Goal: Task Accomplishment & Management: Complete application form

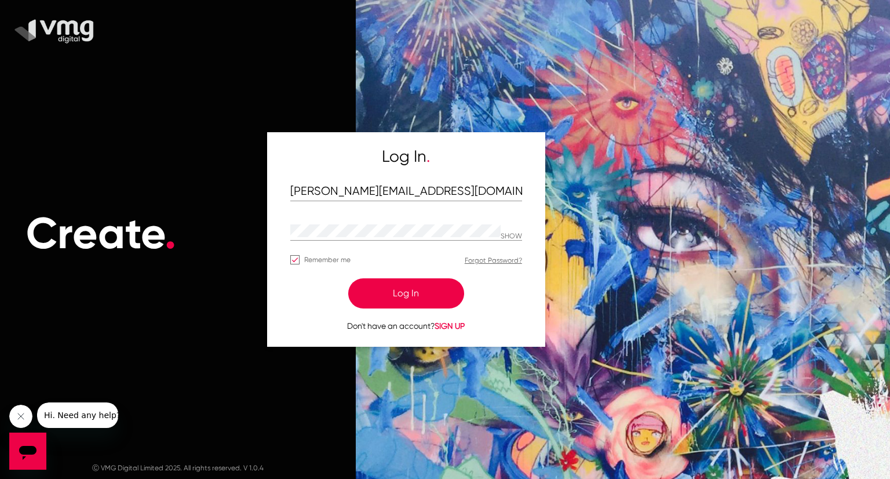
click at [418, 288] on button "Log In" at bounding box center [406, 293] width 116 height 30
click at [420, 293] on button "Log In" at bounding box center [406, 293] width 116 height 30
click at [428, 286] on button "Log In" at bounding box center [406, 293] width 116 height 30
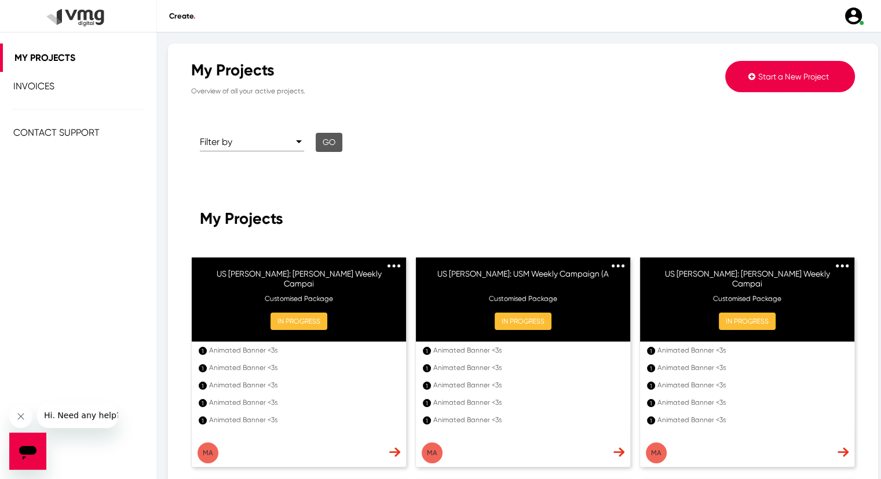
click at [540, 191] on section "My Projects Overview of all your active projects. Start a New Project Filter by…" at bounding box center [523, 399] width 664 height 676
click at [767, 78] on span "Start a New Project" at bounding box center [794, 76] width 71 height 9
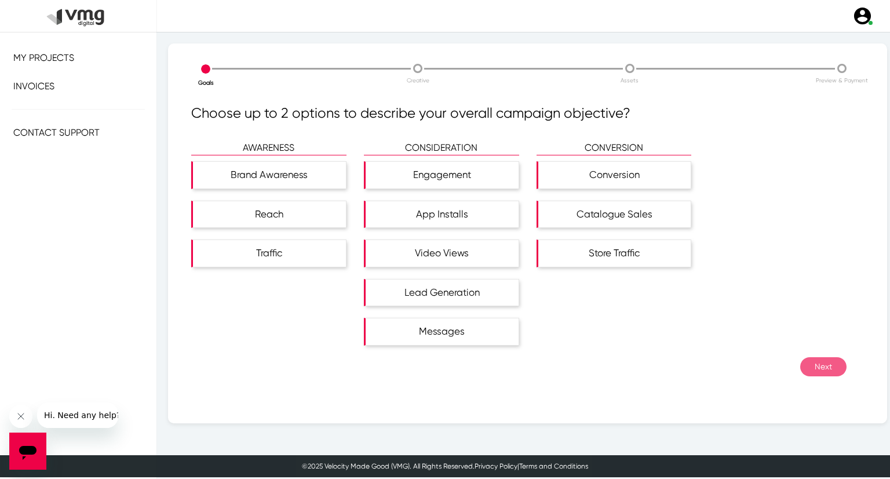
click at [779, 76] on p "Preview & Payment" at bounding box center [842, 80] width 212 height 9
click at [276, 178] on div "Brand Awareness" at bounding box center [271, 175] width 150 height 27
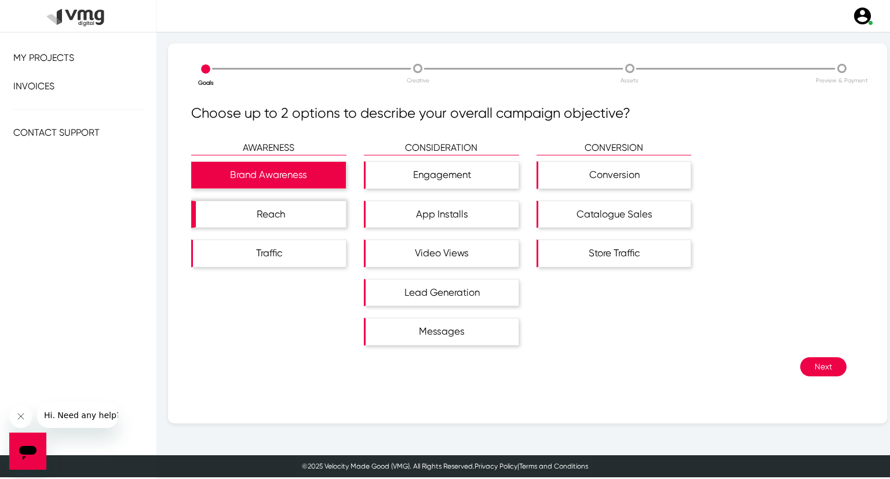
click at [283, 205] on div "Reach" at bounding box center [271, 214] width 150 height 27
click at [821, 358] on button "Next" at bounding box center [823, 366] width 46 height 19
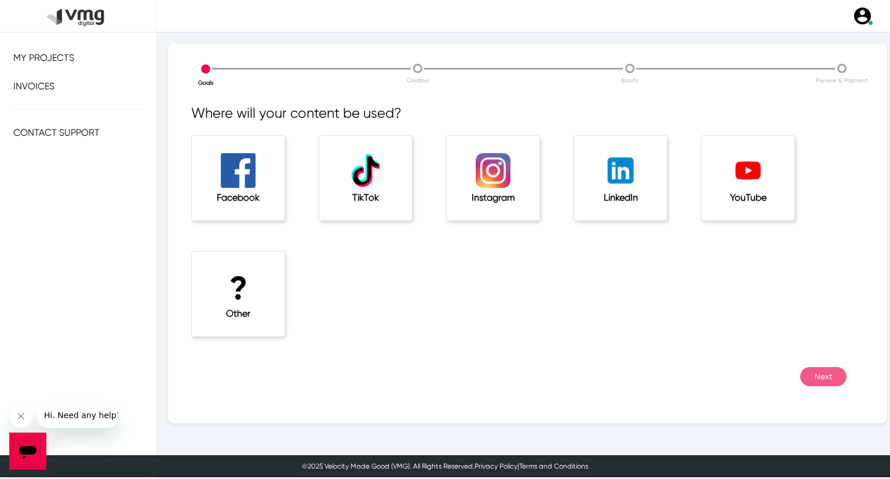
click at [243, 292] on h1 "?" at bounding box center [238, 288] width 46 height 39
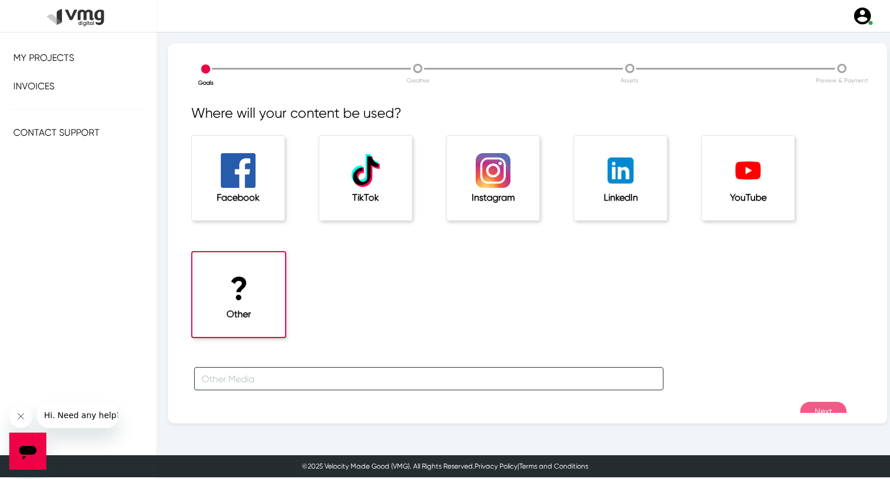
click at [297, 380] on input "text" at bounding box center [428, 378] width 469 height 23
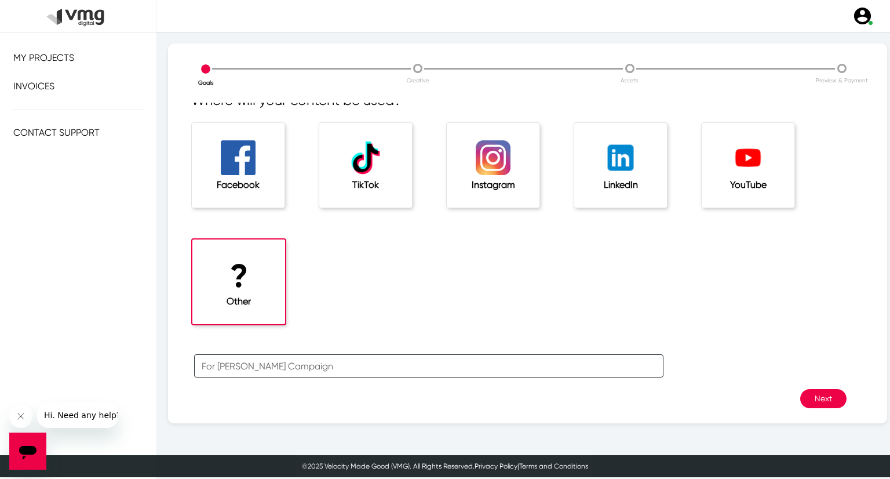
scroll to position [25, 0]
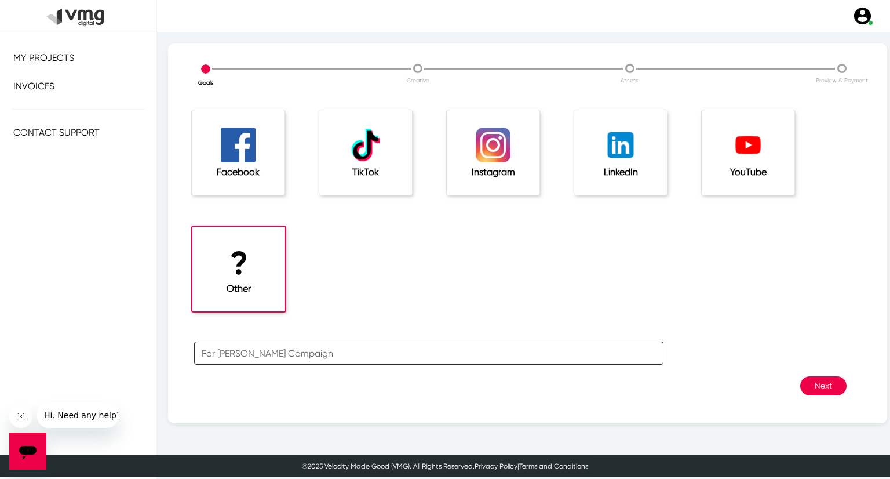
type input "For [PERSON_NAME] Campaign"
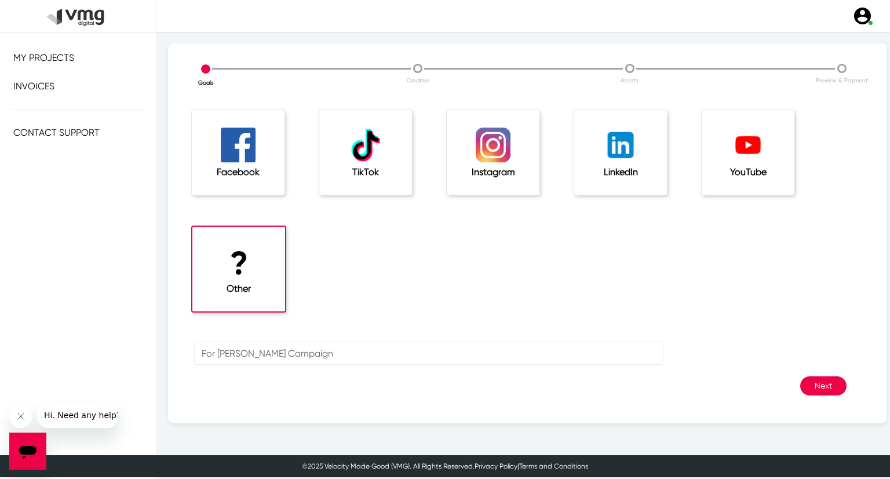
click at [826, 386] on button "Next" at bounding box center [823, 385] width 46 height 19
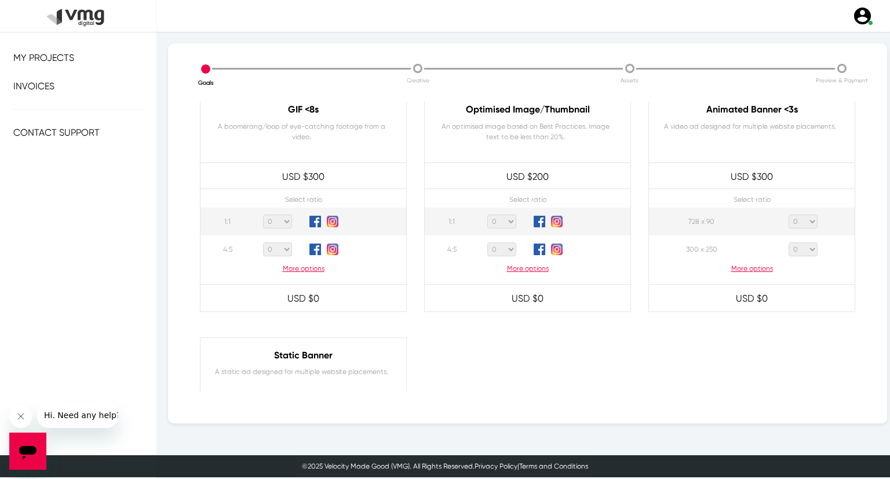
scroll to position [580, 0]
click at [746, 265] on p "More options" at bounding box center [752, 267] width 206 height 10
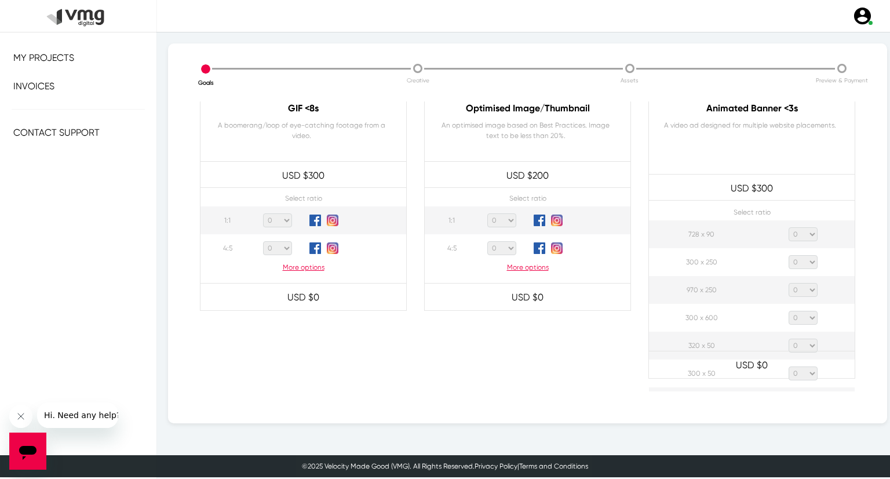
click at [799, 230] on select "0 1 2 3 4 5 6 7 8 9 10 11 12 13 14 15 16 17 18 19 20" at bounding box center [803, 234] width 29 height 14
select select "1"
click at [789, 227] on select "0 1 2 3 4 5 6 7 8 9 10 11 12 13 14 15 16 17 18 19 20" at bounding box center [803, 234] width 29 height 14
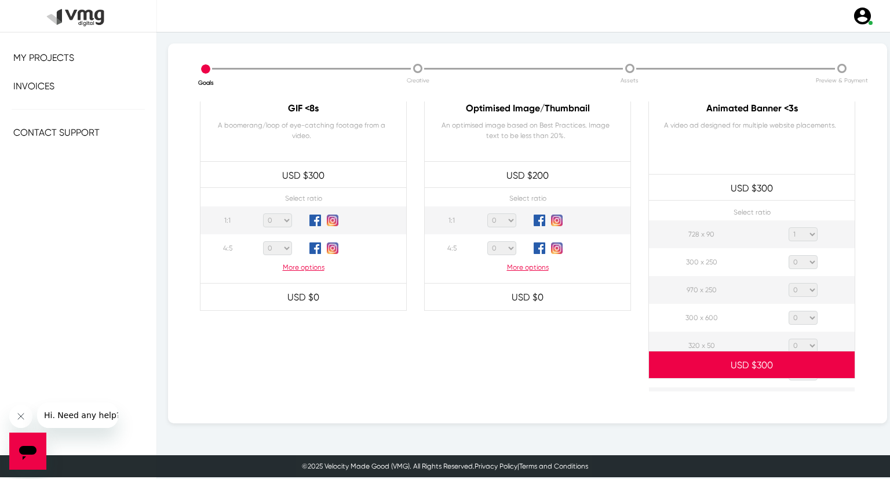
click at [801, 260] on select "0 1 2 3 4 5 6 7 8 9 10 11 12 13 14 15 16 17 18 19 20" at bounding box center [803, 262] width 29 height 14
select select "1"
click at [789, 255] on select "0 1 2 3 4 5 6 7 8 9 10 11 12 13 14 15 16 17 18 19 20" at bounding box center [803, 262] width 29 height 14
click at [804, 288] on select "0 1 2 3 4 5 6 7 8 9 10 11 12 13 14 15 16 17 18 19 20" at bounding box center [803, 290] width 29 height 14
select select "1"
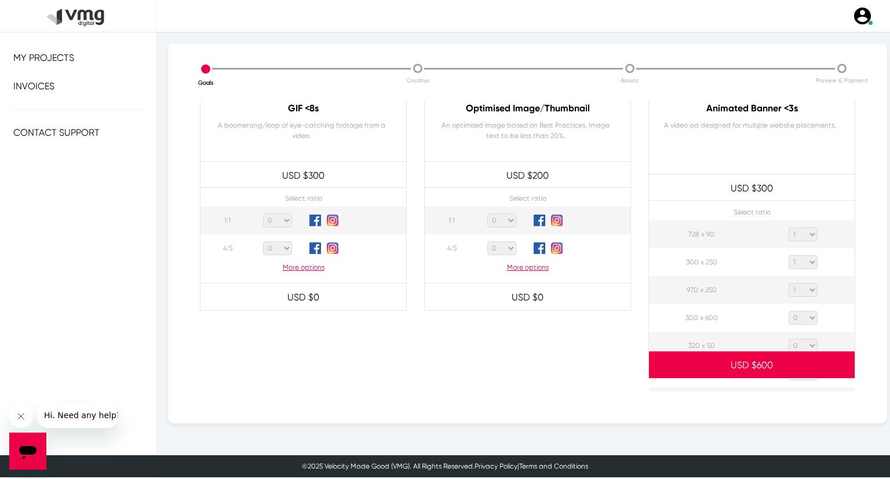
click at [789, 283] on select "0 1 2 3 4 5 6 7 8 9 10 11 12 13 14 15 16 17 18 19 20" at bounding box center [803, 290] width 29 height 14
click at [807, 315] on select "0 1 2 3 4 5 6 7 8 9 10 11 12 13 14 15 16 17 18 19 20" at bounding box center [803, 318] width 29 height 14
select select "1"
click at [789, 311] on select "0 1 2 3 4 5 6 7 8 9 10 11 12 13 14 15 16 17 18 19 20" at bounding box center [803, 318] width 29 height 14
click at [804, 342] on select "0 1 2 3 4 5 6 7 8 9 10 11 12 13 14 15 16 17 18 19 20" at bounding box center [803, 345] width 29 height 14
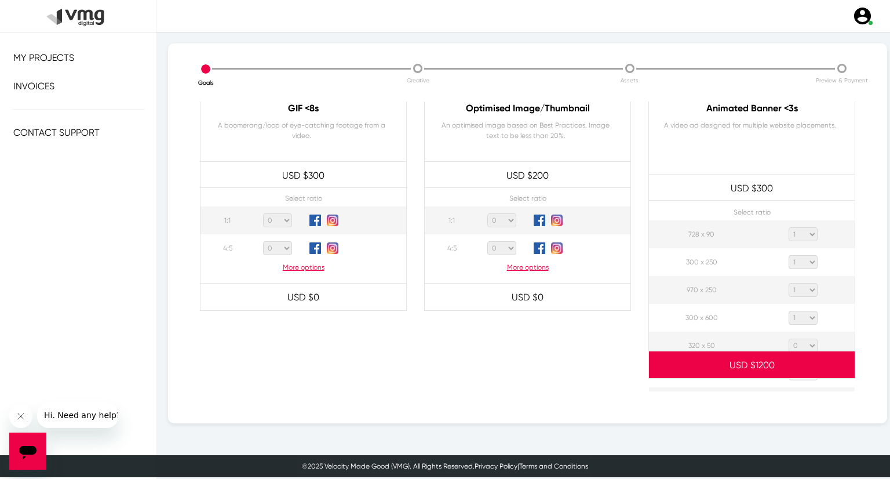
select select "1"
click at [789, 338] on select "0 1 2 3 4 5 6 7 8 9 10 11 12 13 14 15 16 17 18 19 20" at bounding box center [803, 345] width 29 height 14
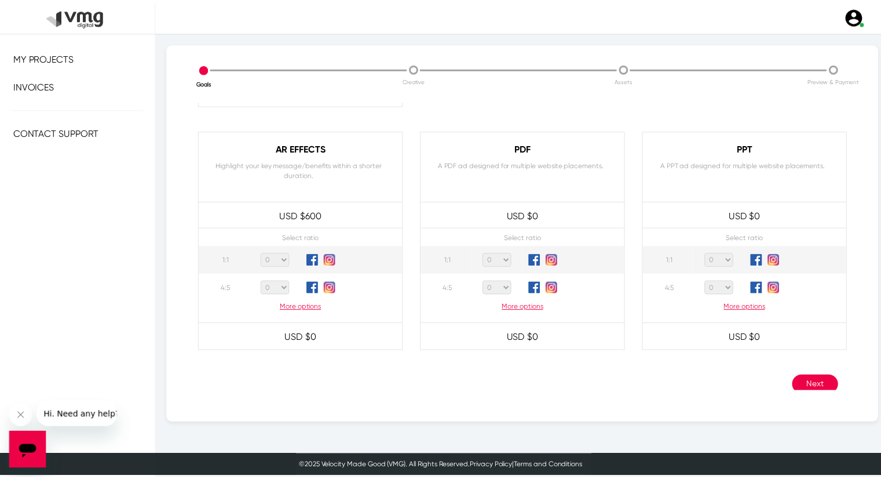
scroll to position [1106, 0]
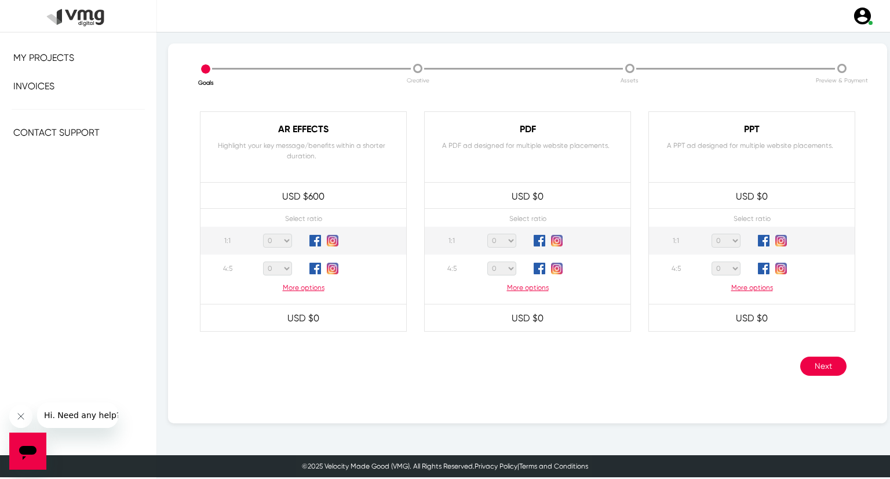
click at [805, 365] on button "Next" at bounding box center [823, 365] width 46 height 19
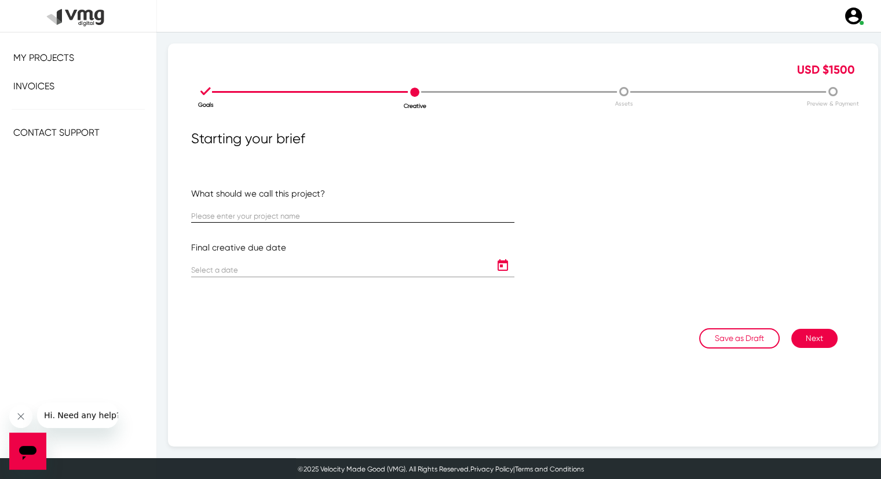
click at [233, 213] on input "text" at bounding box center [352, 216] width 323 height 9
paste input "US [PERSON_NAME]: USM Weekly Campaign ([DATE] - [DATE])"
type input "US [PERSON_NAME]: USM Weekly Campaign ([DATE] - [DATE])"
click at [501, 264] on icon "Open calendar" at bounding box center [503, 265] width 19 height 14
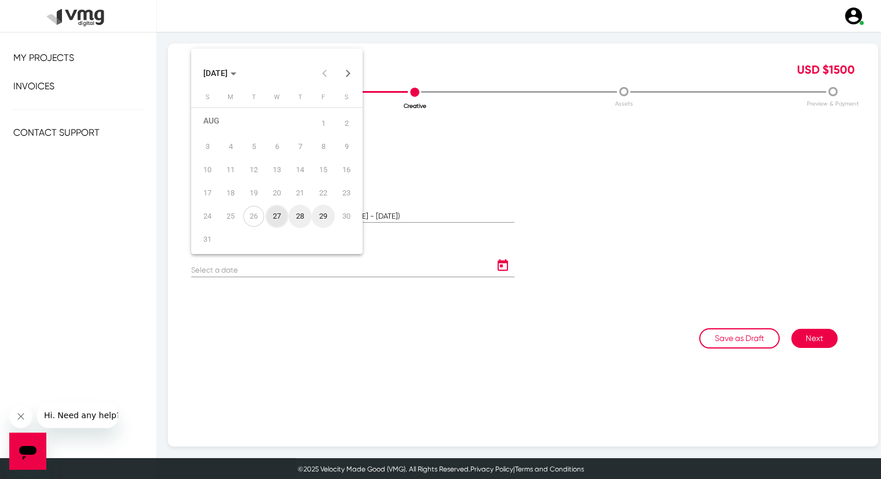
click at [352, 68] on button "Next month" at bounding box center [348, 72] width 23 height 23
click at [253, 159] on div "9" at bounding box center [253, 158] width 21 height 21
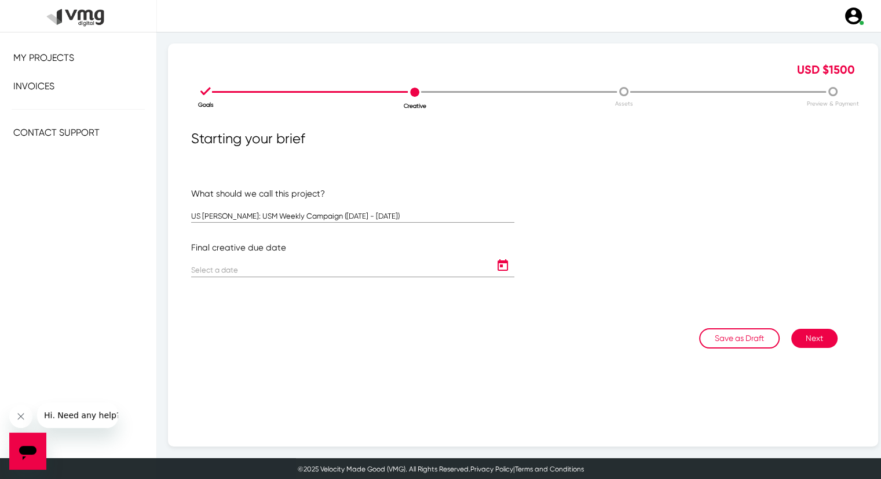
type input "[DATE]"
click at [800, 338] on button "Next" at bounding box center [815, 338] width 46 height 19
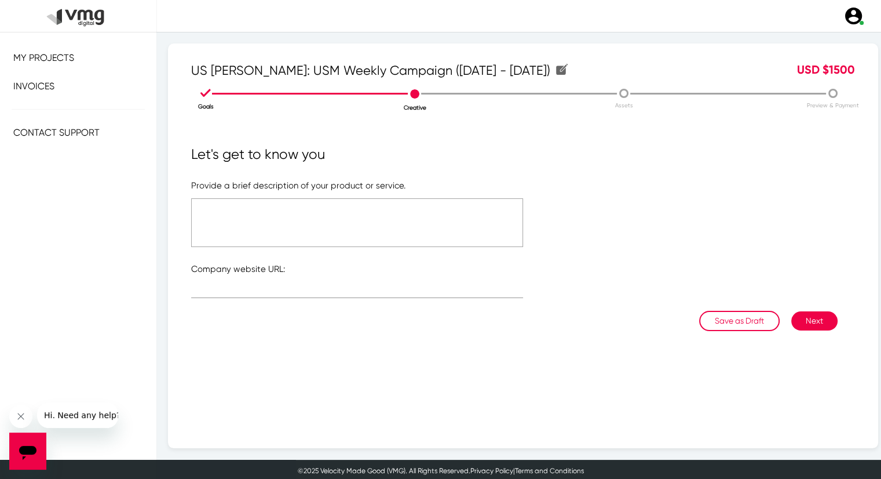
click at [305, 212] on textarea at bounding box center [357, 222] width 332 height 49
type textarea "Please refer to the attached link"
click at [272, 289] on input "text" at bounding box center [357, 291] width 332 height 9
type input "[URL][DOMAIN_NAME]"
click at [291, 207] on textarea "Please refer to the attached link" at bounding box center [357, 222] width 332 height 49
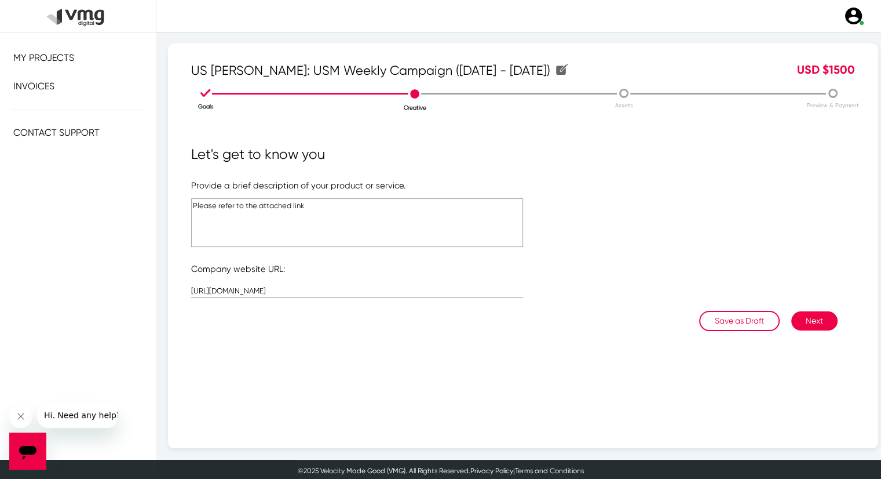
click at [291, 207] on textarea "Please refer to the attached link" at bounding box center [357, 222] width 332 height 49
click at [813, 314] on button "Next" at bounding box center [815, 320] width 46 height 19
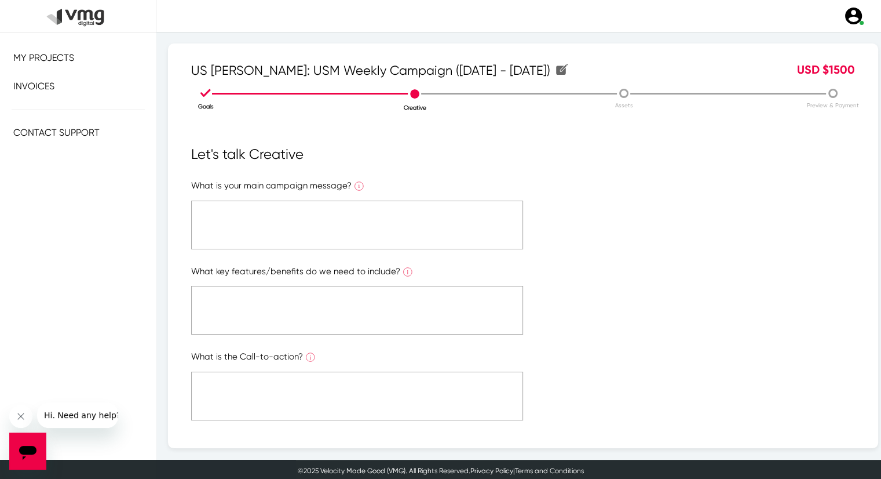
click at [212, 207] on textarea at bounding box center [357, 225] width 332 height 49
paste textarea "Please refer to the attached link"
type textarea "Please refer to the attached link"
click at [249, 336] on form "What is your main campaign message? What is the ONE main message you want to co…" at bounding box center [523, 386] width 664 height 414
click at [265, 308] on textarea at bounding box center [357, 310] width 332 height 49
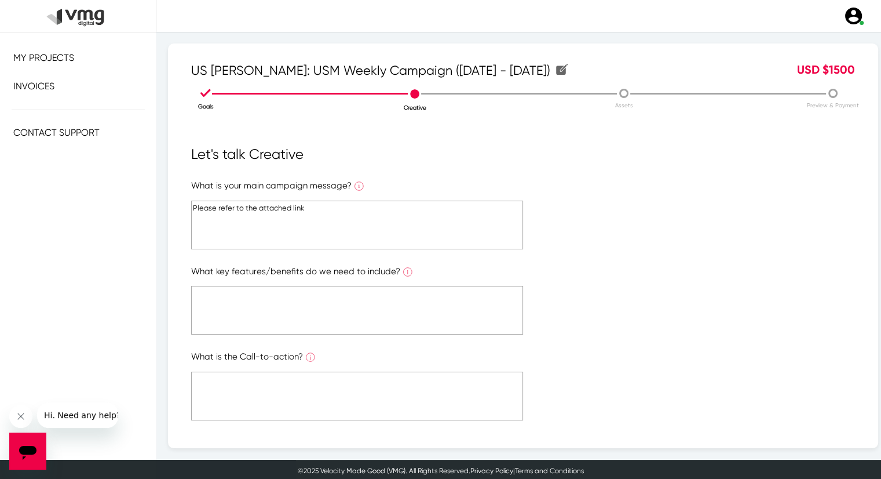
paste textarea "Please refer to the attached link"
type textarea "Please refer to the attached link"
click at [278, 389] on textarea at bounding box center [357, 395] width 332 height 49
paste textarea "Please refer to the attached link"
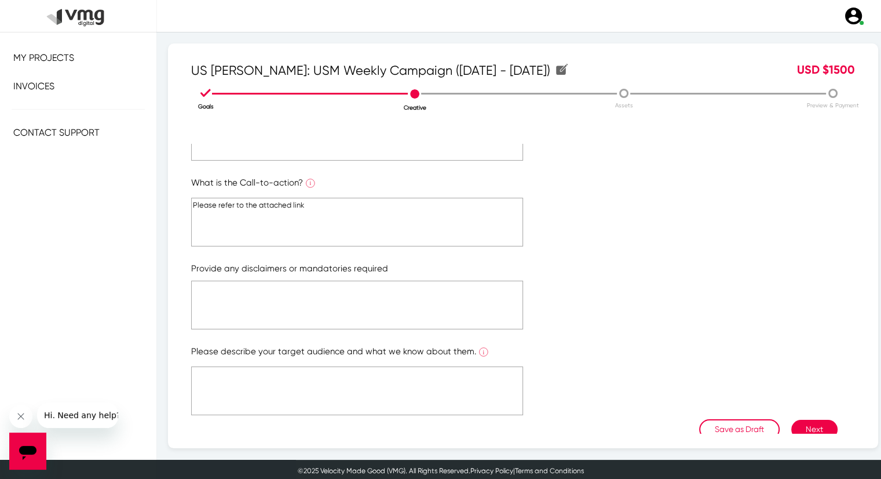
type textarea "Please refer to the attached link"
click at [285, 300] on textarea at bounding box center [357, 304] width 332 height 49
paste textarea "Please refer to the attached link"
type textarea "Please refer to the attached link"
click at [301, 390] on textarea at bounding box center [357, 390] width 332 height 49
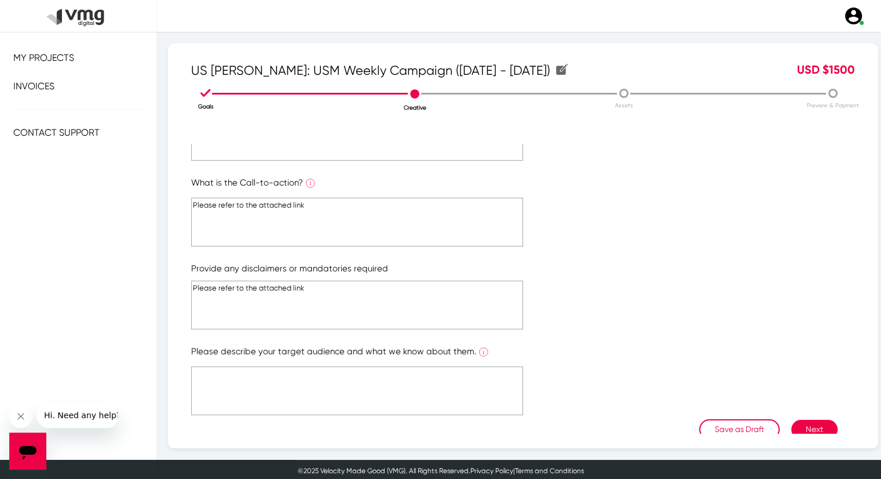
paste textarea "Please refer to the attached link"
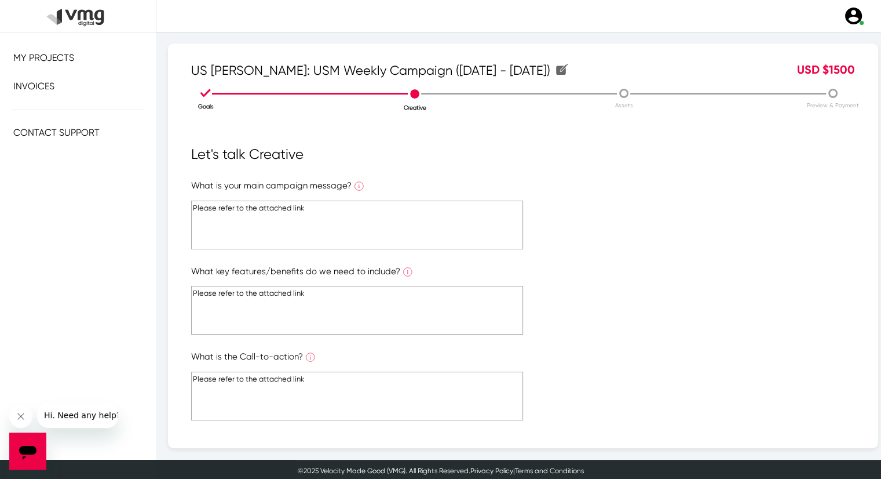
scroll to position [195, 0]
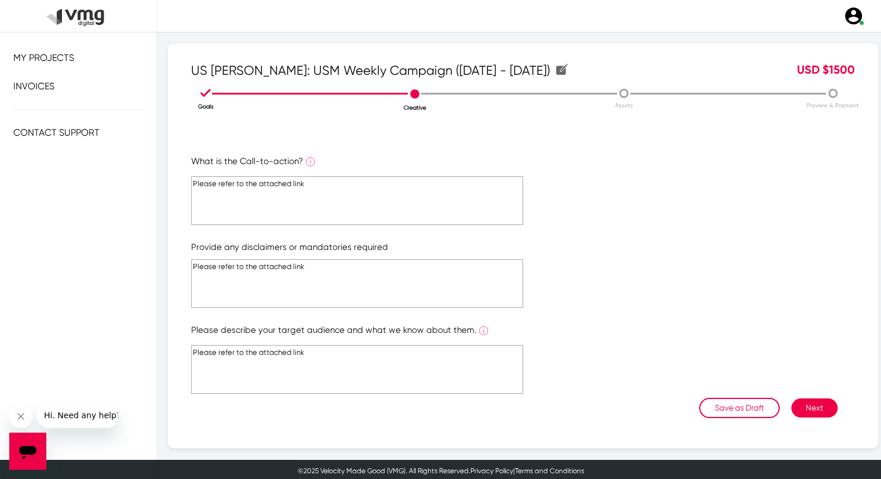
type textarea "Please refer to the attached link"
click at [815, 402] on button "Next" at bounding box center [815, 407] width 46 height 19
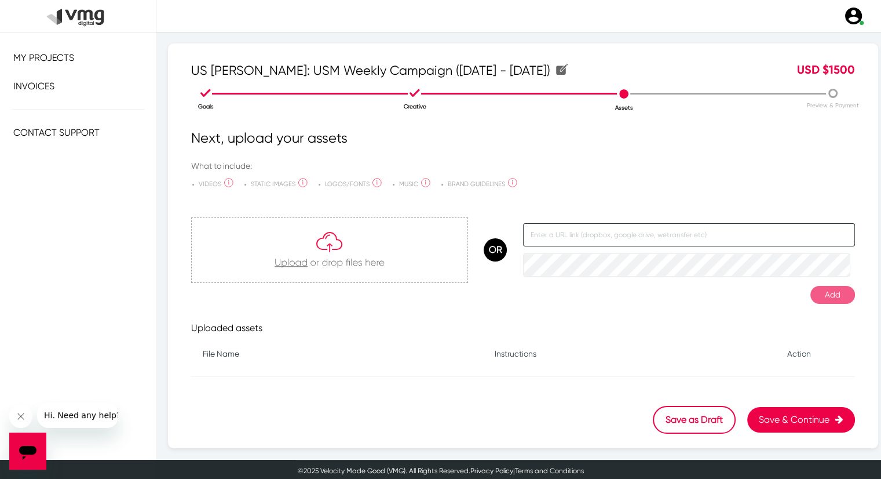
click at [598, 235] on input "text" at bounding box center [689, 234] width 332 height 23
paste input "[URL][DOMAIN_NAME]"
type input "[URL][DOMAIN_NAME]"
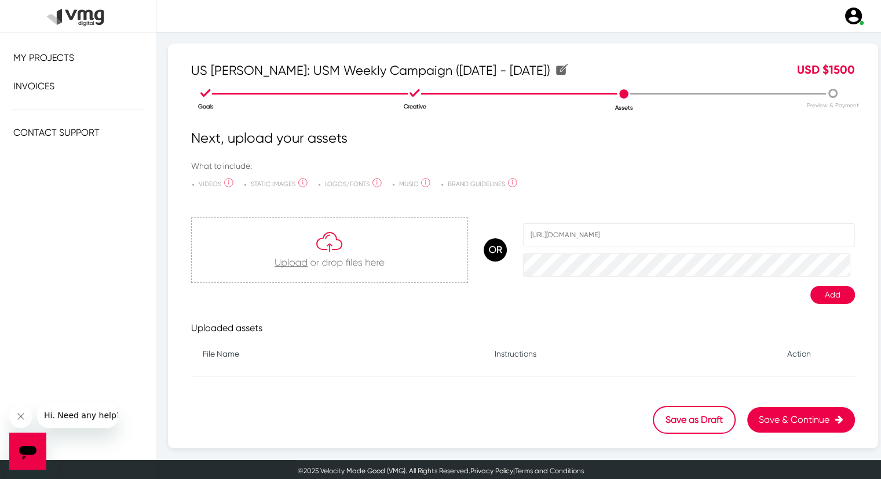
click at [818, 295] on button "Add" at bounding box center [833, 295] width 45 height 18
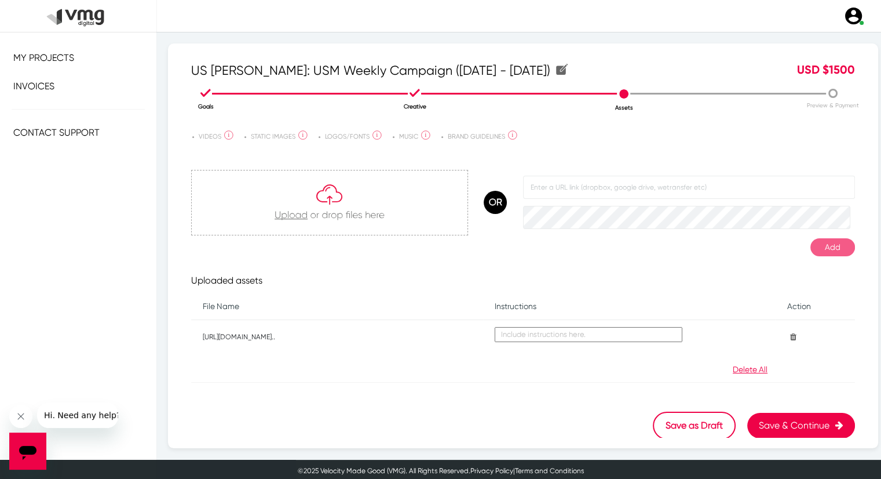
scroll to position [48, 0]
click at [790, 425] on button "Save & Continue" at bounding box center [802, 424] width 108 height 25
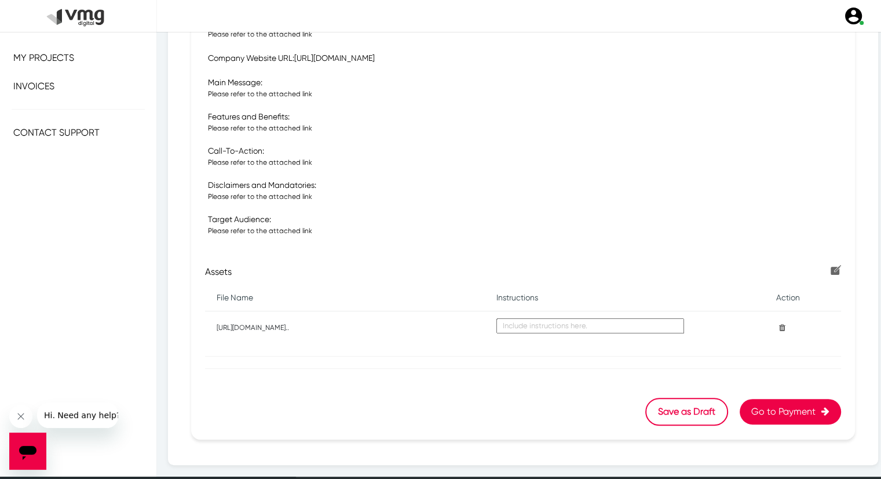
scroll to position [341, 0]
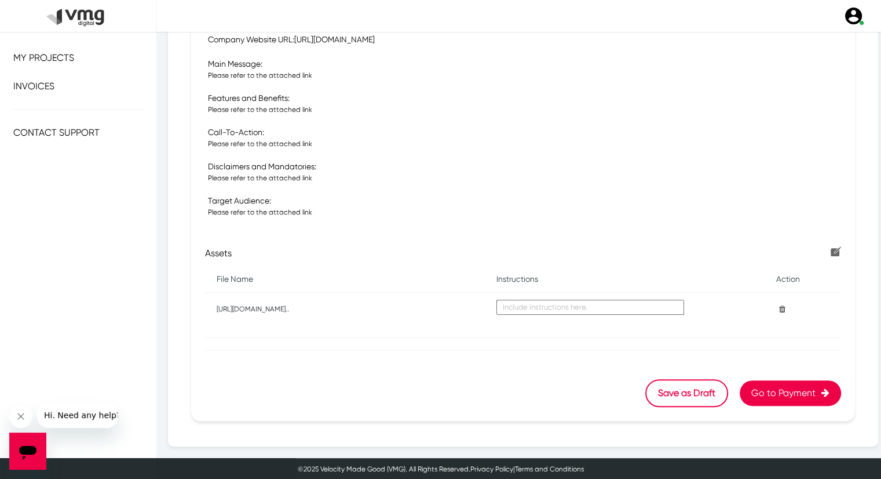
click at [774, 391] on button "Go to Payment" at bounding box center [790, 392] width 101 height 25
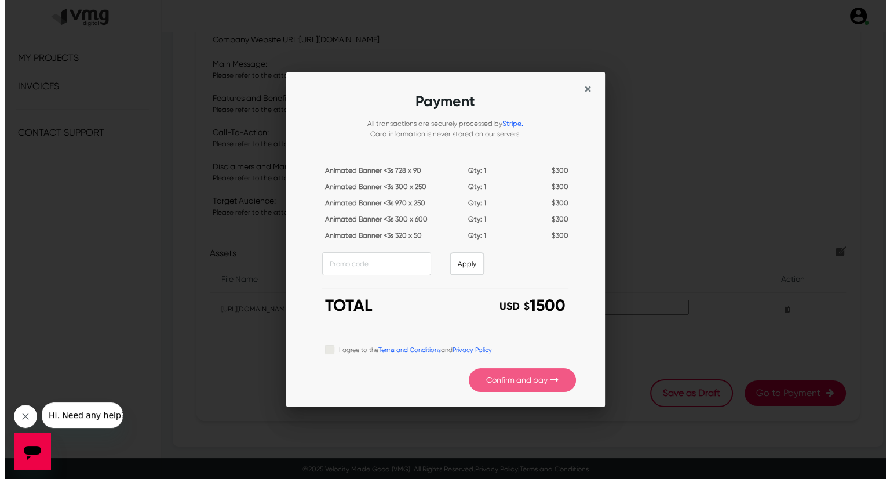
scroll to position [0, 0]
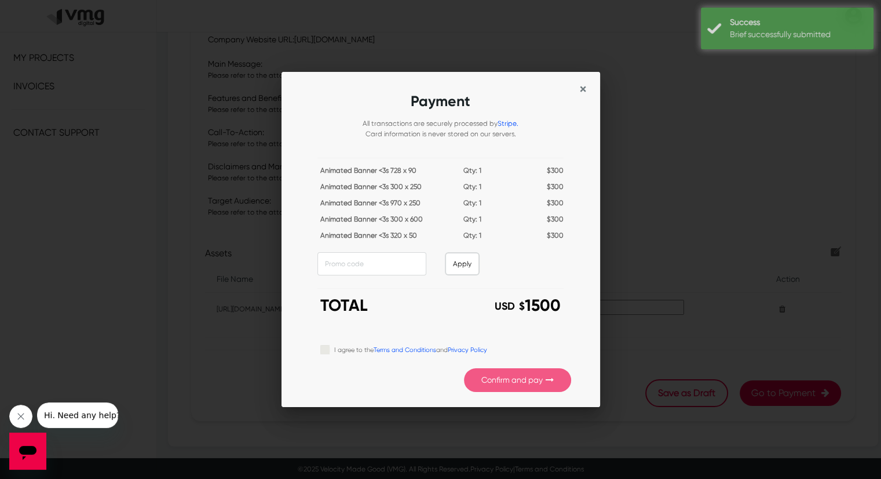
click at [334, 353] on label "I agree to the Terms and Conditions and Privacy Policy" at bounding box center [410, 348] width 153 height 13
click at [327, 353] on input "I agree to the Terms and Conditions and Privacy Policy" at bounding box center [324, 348] width 9 height 12
checkbox input "true"
click at [484, 373] on button "Confirm and pay" at bounding box center [517, 380] width 107 height 24
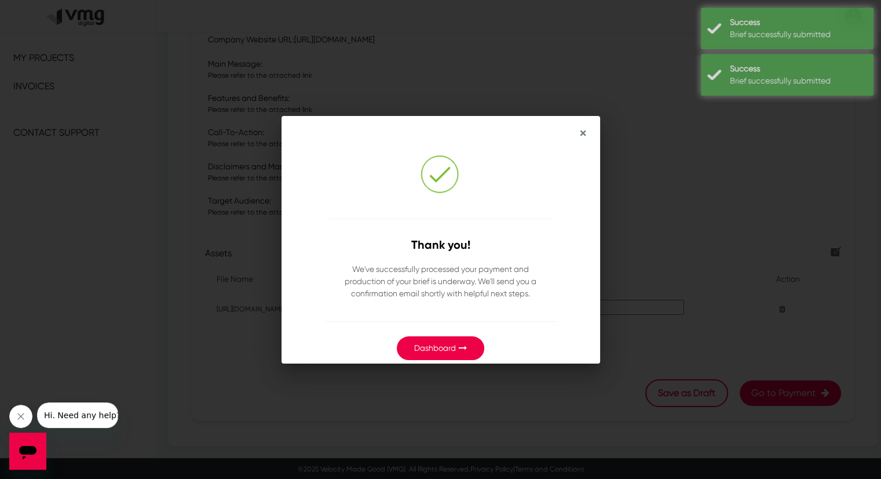
click at [443, 347] on link "Dashboard" at bounding box center [435, 347] width 42 height 9
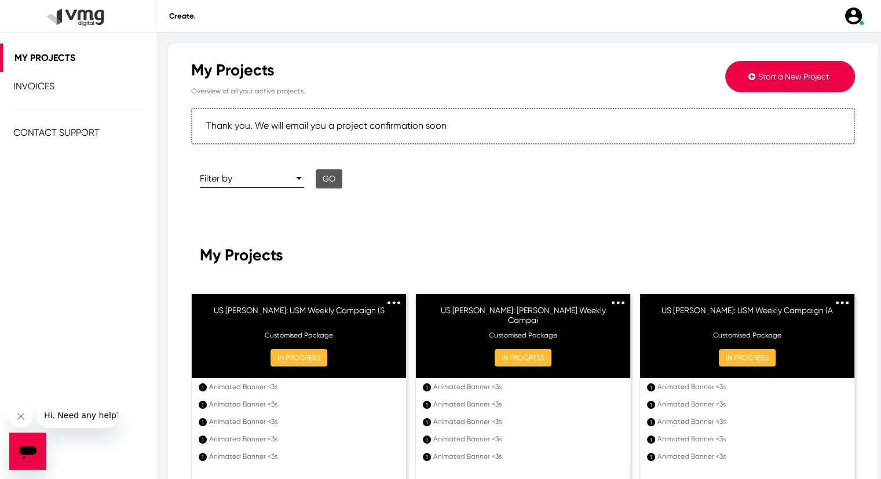
click at [769, 82] on button "Start a New Project" at bounding box center [791, 76] width 130 height 31
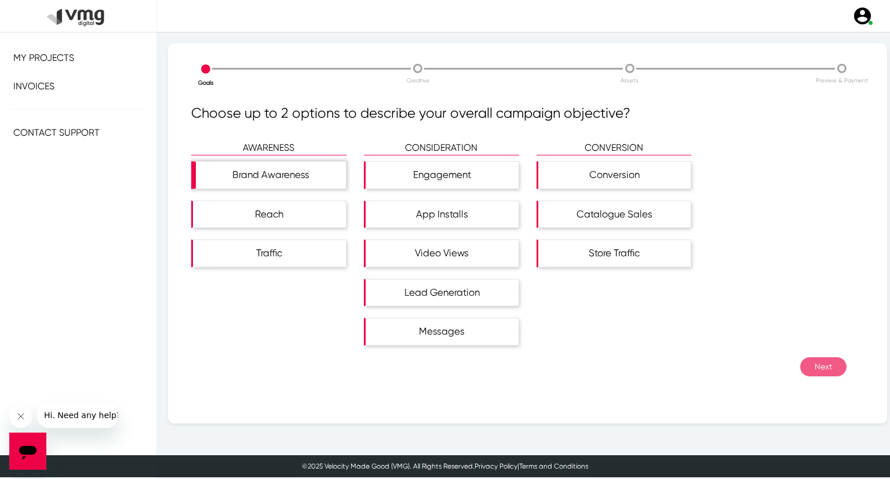
click at [286, 176] on div "Brand Awareness" at bounding box center [271, 175] width 150 height 27
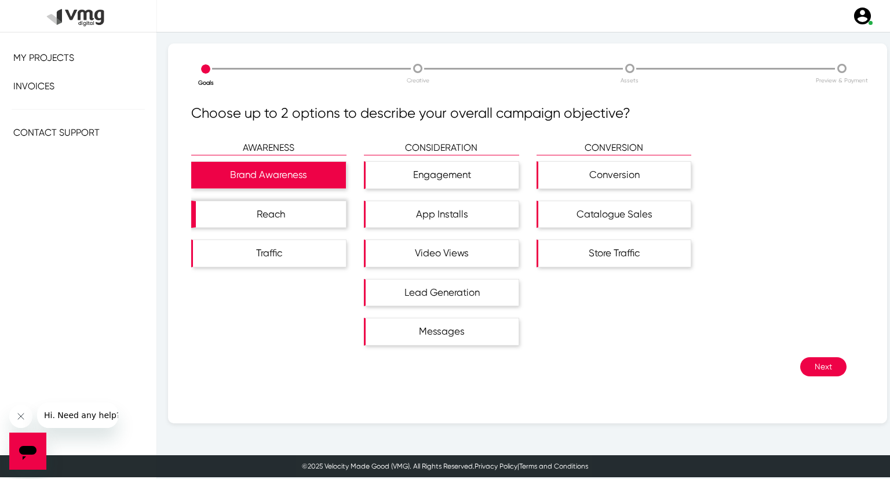
click at [279, 222] on div "Reach" at bounding box center [271, 214] width 150 height 27
click at [812, 361] on button "Next" at bounding box center [823, 366] width 46 height 19
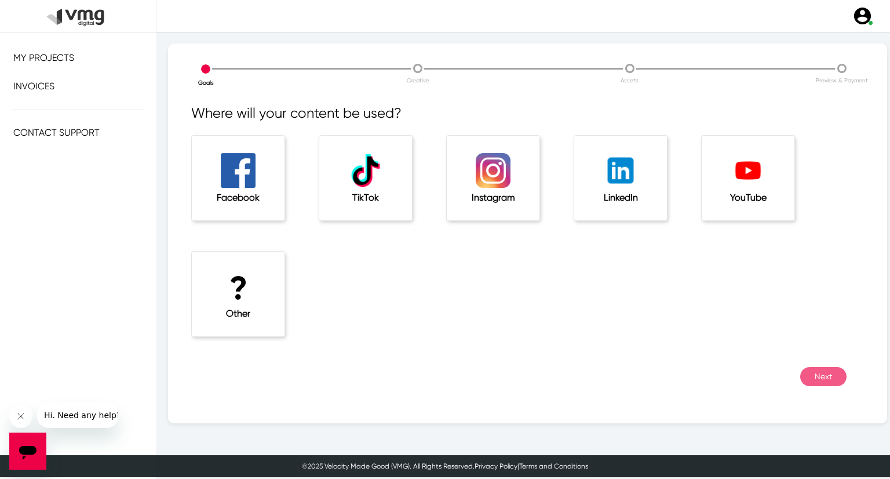
click at [243, 307] on h1 "?" at bounding box center [238, 288] width 46 height 39
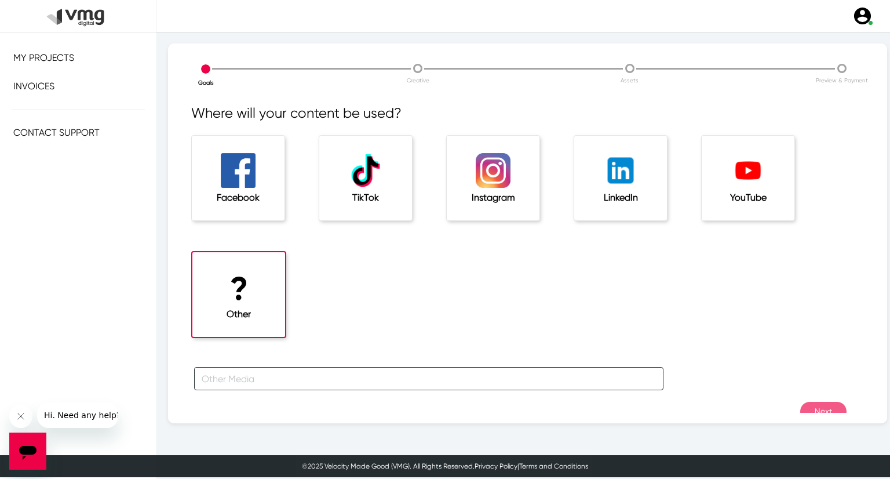
click at [243, 381] on input "text" at bounding box center [428, 378] width 469 height 23
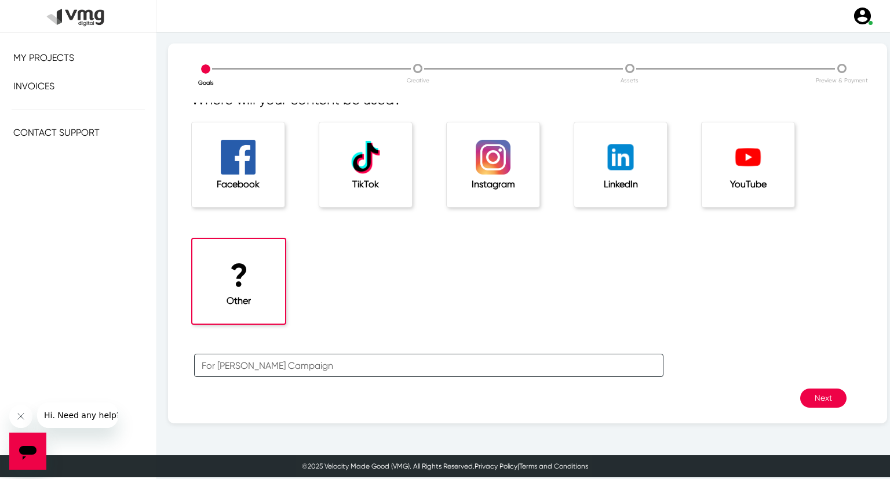
scroll to position [25, 0]
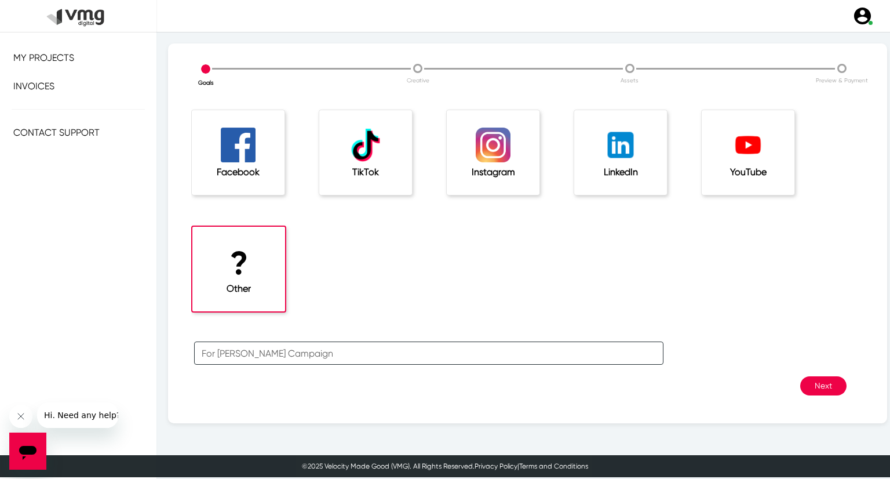
type input "For [PERSON_NAME] Campaign"
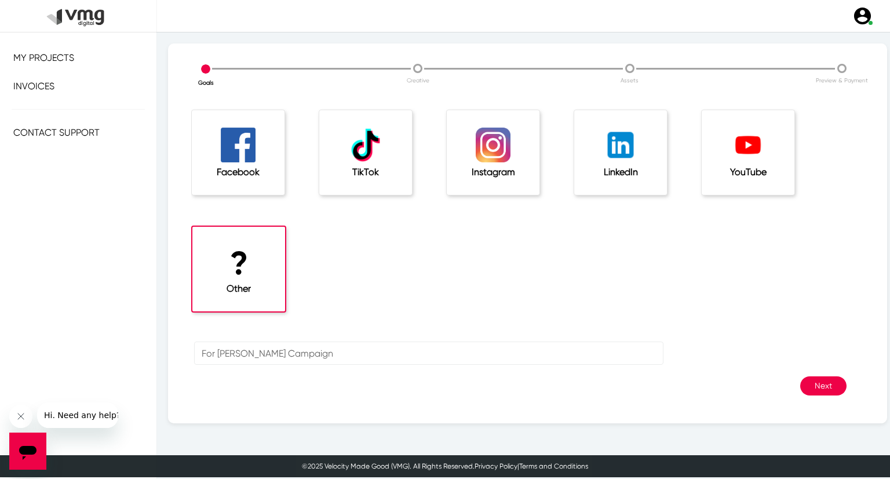
click at [800, 380] on button "Next" at bounding box center [823, 385] width 46 height 19
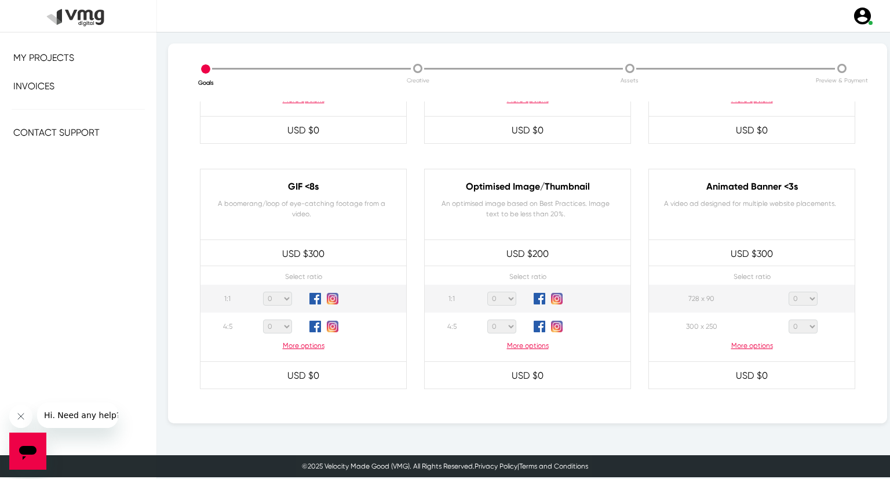
scroll to position [522, 0]
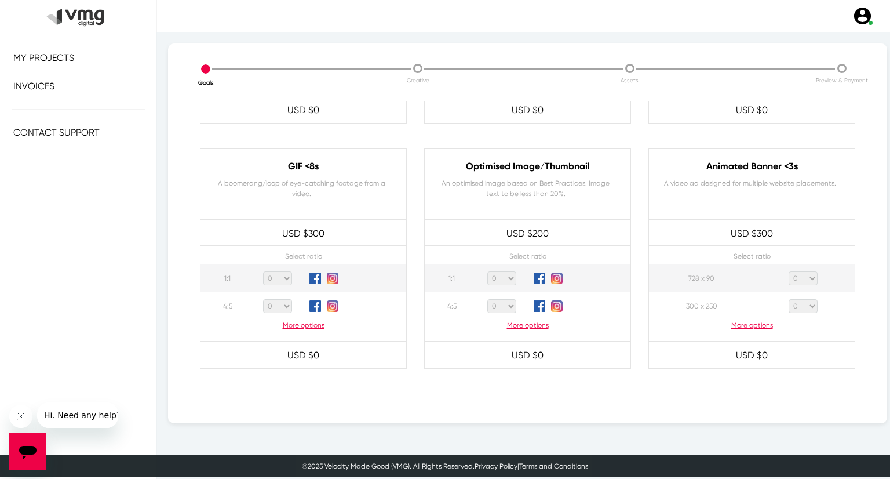
click at [739, 323] on p "More options" at bounding box center [752, 325] width 206 height 10
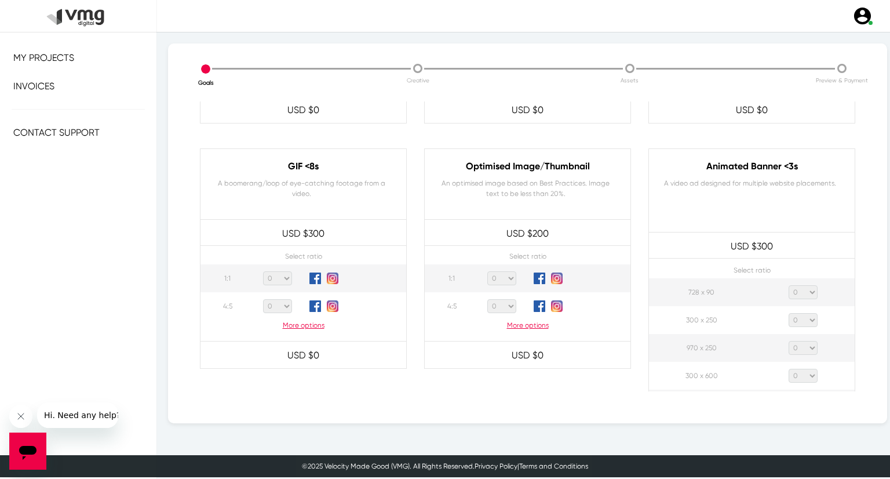
click at [802, 286] on select "0 1 2 3 4 5 6 7 8 9 10 11 12 13 14 15 16 17 18 19 20" at bounding box center [803, 292] width 29 height 14
select select "1"
click at [789, 285] on select "0 1 2 3 4 5 6 7 8 9 10 11 12 13 14 15 16 17 18 19 20" at bounding box center [803, 292] width 29 height 14
click at [795, 314] on select "0 1 2 3 4 5 6 7 8 9 10 11 12 13 14 15 16 17 18 19 20" at bounding box center [803, 320] width 29 height 14
select select "1"
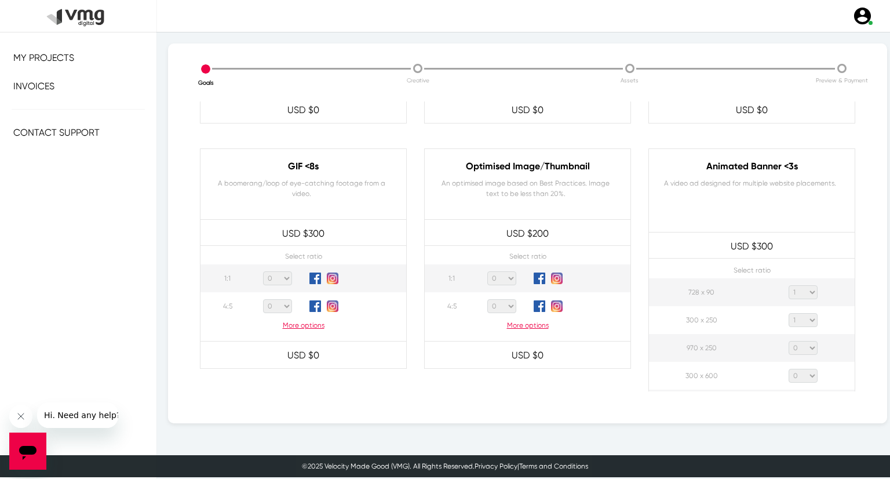
click at [789, 313] on select "0 1 2 3 4 5 6 7 8 9 10 11 12 13 14 15 16 17 18 19 20" at bounding box center [803, 320] width 29 height 14
click at [802, 350] on select "0 1 2 3 4 5 6 7 8 9 10 11 12 13 14 15 16 17 18 19 20" at bounding box center [803, 348] width 29 height 14
select select "1"
click at [789, 341] on select "0 1 2 3 4 5 6 7 8 9 10 11 12 13 14 15 16 17 18 19 20" at bounding box center [803, 348] width 29 height 14
drag, startPoint x: 802, startPoint y: 377, endPoint x: 802, endPoint y: 369, distance: 8.1
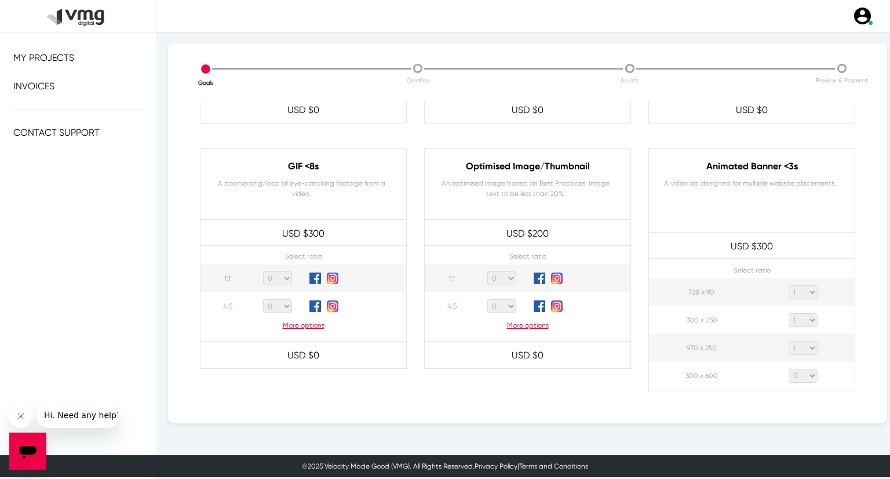
click at [802, 378] on select "0 1 2 3 4 5 6 7 8 9 10 11 12 13 14 15 16 17 18 19 20" at bounding box center [803, 376] width 29 height 14
select select "1"
click at [789, 369] on select "0 1 2 3 4 5 6 7 8 9 10 11 12 13 14 15 16 17 18 19 20" at bounding box center [803, 376] width 29 height 14
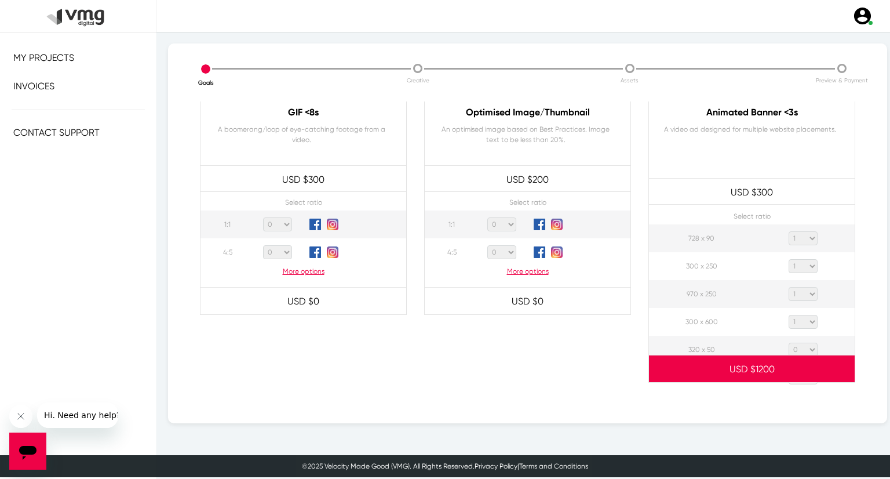
scroll to position [637, 0]
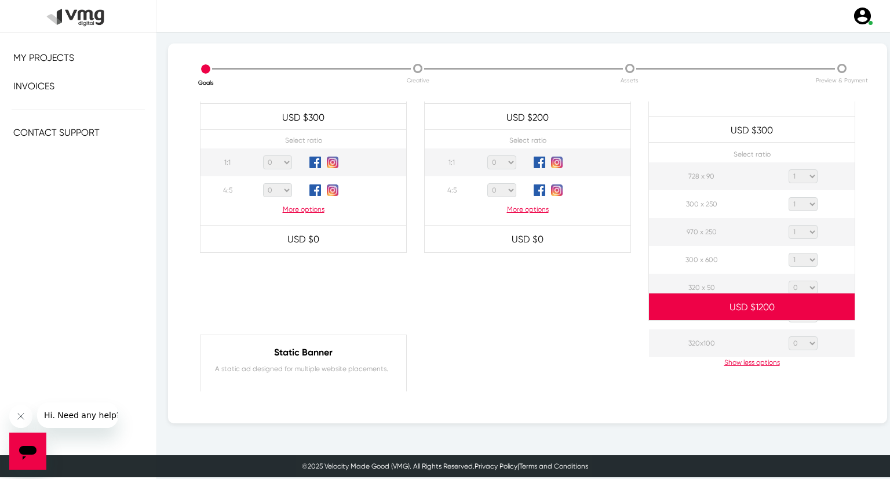
click at [802, 285] on select "0 1 2 3 4 5 6 7 8 9 10 11 12 13 14 15 16 17 18 19 20" at bounding box center [803, 287] width 29 height 14
select select "1"
click at [789, 280] on select "0 1 2 3 4 5 6 7 8 9 10 11 12 13 14 15 16 17 18 19 20" at bounding box center [803, 287] width 29 height 14
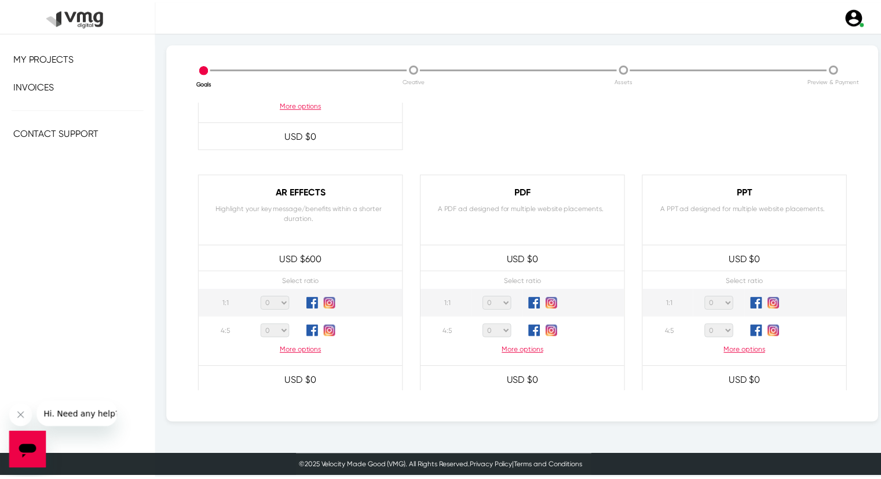
scroll to position [1106, 0]
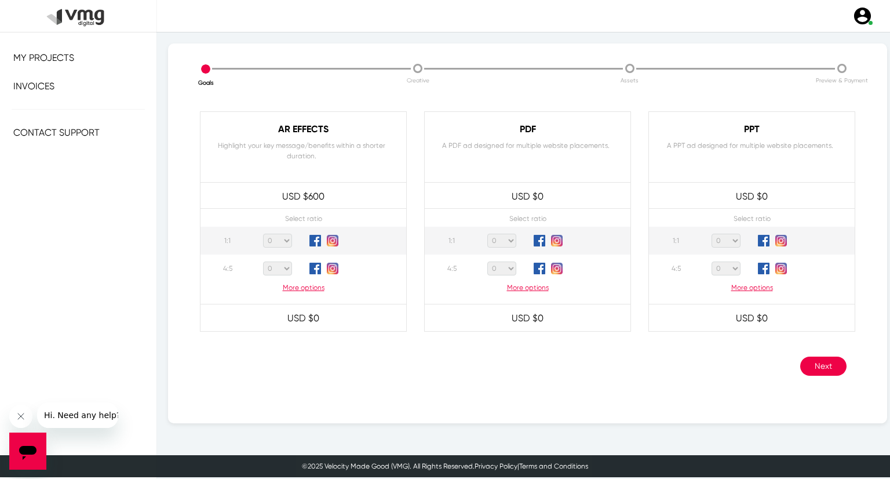
click at [816, 363] on button "Next" at bounding box center [823, 365] width 46 height 19
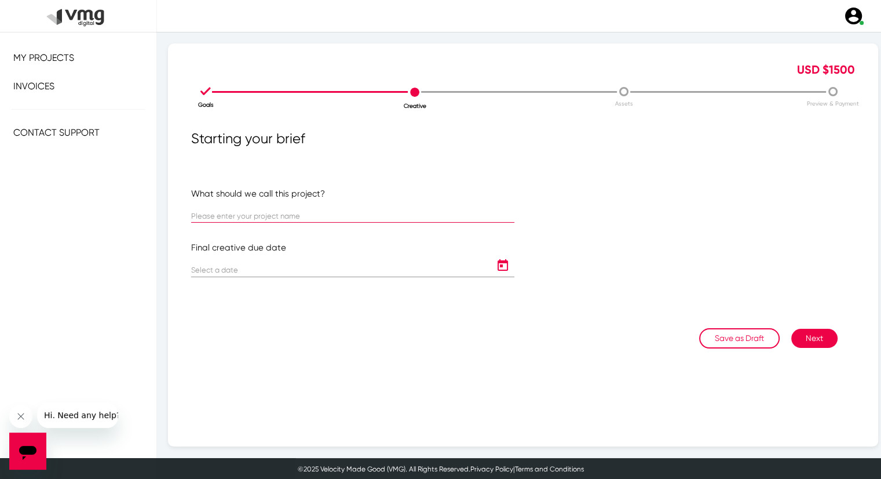
click at [260, 214] on input "text" at bounding box center [352, 216] width 323 height 9
paste input "US [PERSON_NAME]: [PERSON_NAME] Weekly Campaign ([DATE] - [DATE])"
type input "US [PERSON_NAME]: [PERSON_NAME] Weekly Campaign ([DATE] - [DATE])"
click at [495, 267] on icon "Open calendar" at bounding box center [503, 265] width 19 height 14
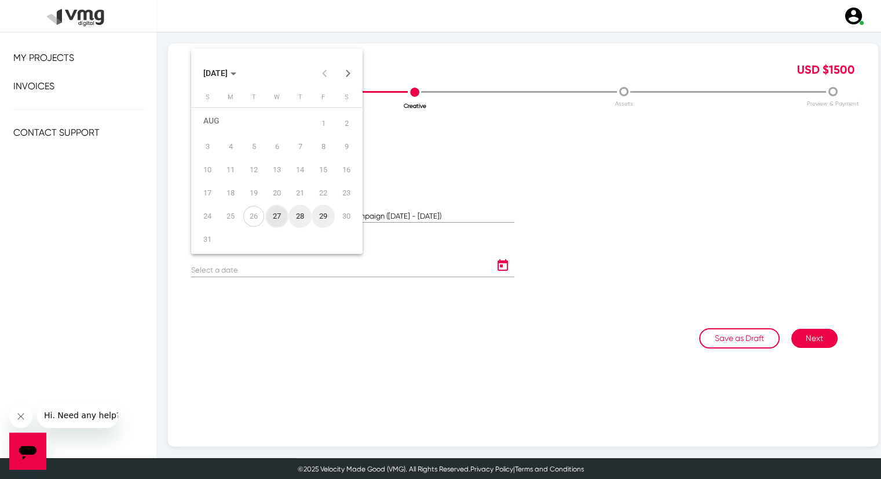
click at [349, 72] on button "Next month" at bounding box center [348, 72] width 23 height 23
click at [252, 156] on div "9" at bounding box center [253, 158] width 21 height 21
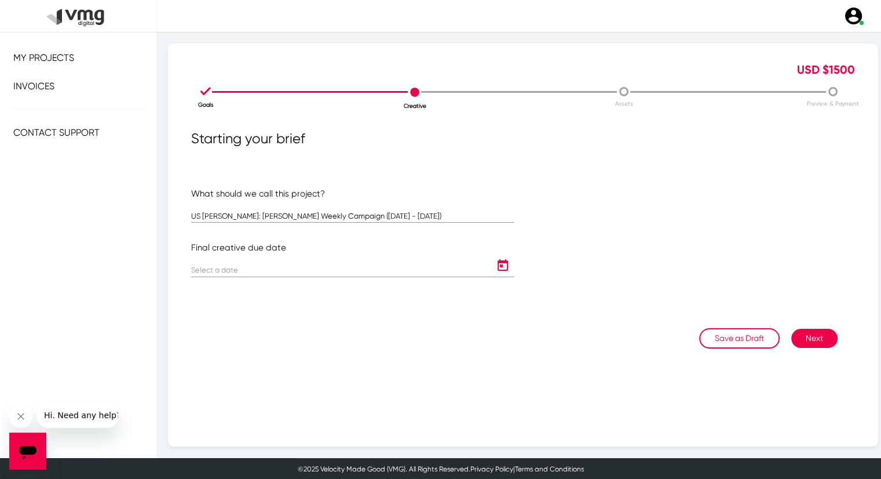
type input "[DATE]"
click at [801, 340] on button "Next" at bounding box center [815, 338] width 46 height 19
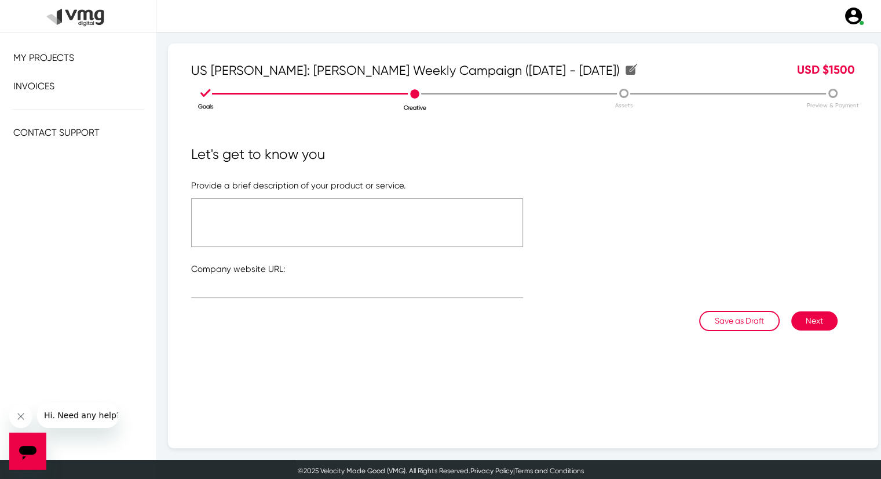
click at [345, 218] on textarea at bounding box center [357, 222] width 332 height 49
click at [287, 209] on textarea "Please refer to the attached link" at bounding box center [357, 222] width 332 height 49
type textarea "Please refer to the attached link"
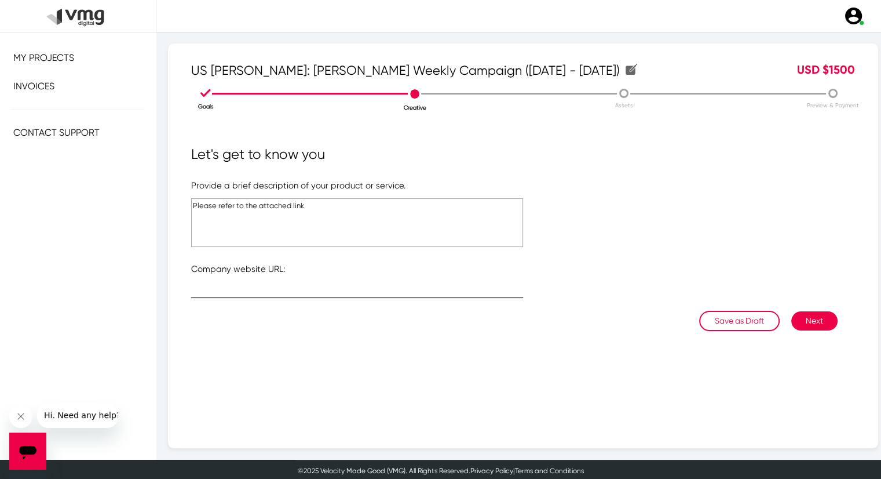
click at [262, 290] on input "text" at bounding box center [357, 291] width 332 height 9
type input "[URL][DOMAIN_NAME]"
click at [808, 330] on div "Save as Draft Next" at bounding box center [514, 321] width 647 height 20
click at [807, 317] on button "Next" at bounding box center [815, 320] width 46 height 19
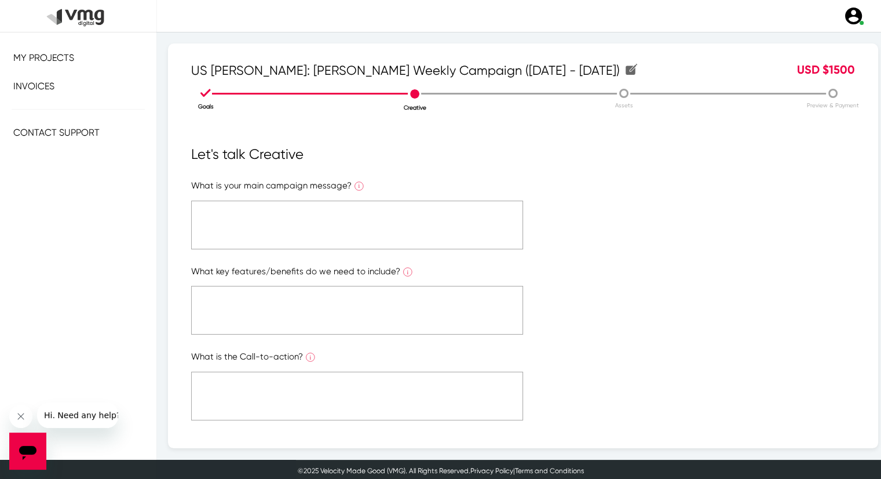
click at [283, 205] on textarea at bounding box center [357, 225] width 332 height 49
paste textarea "Please refer to the attached link"
type textarea "Please refer to the attached link"
click at [293, 309] on textarea at bounding box center [357, 310] width 332 height 49
paste textarea "Please refer to the attached link"
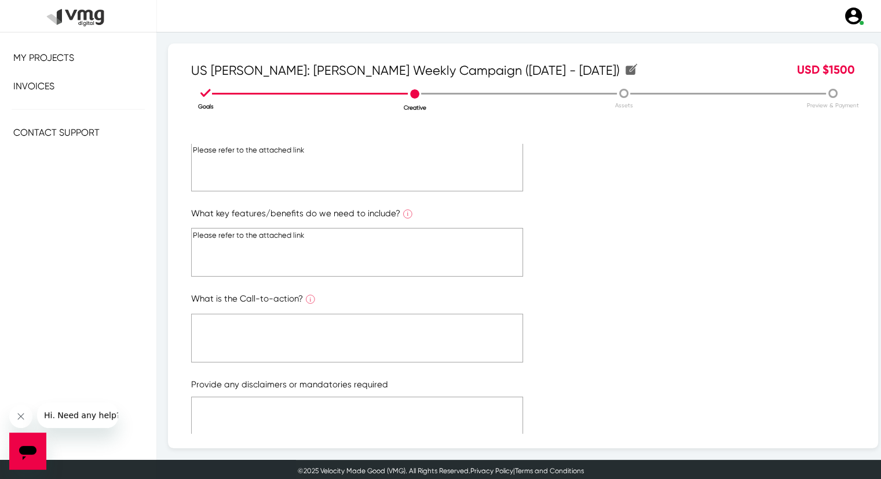
scroll to position [116, 0]
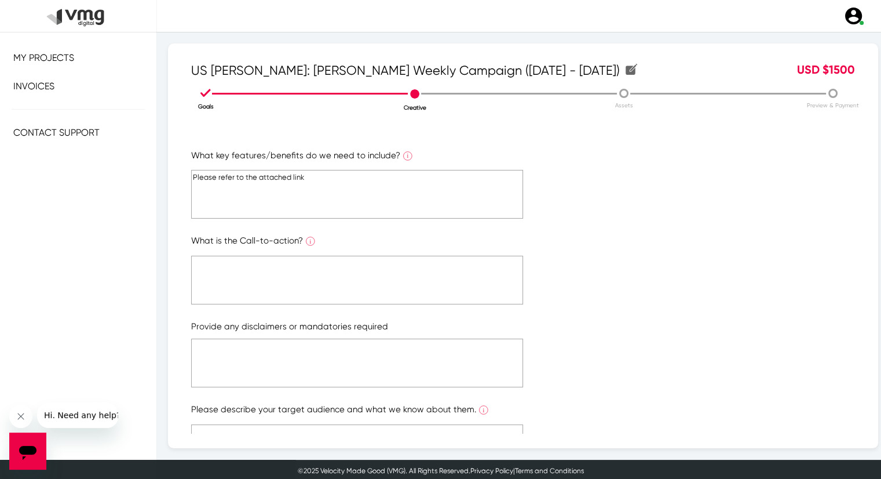
type textarea "Please refer to the attached link"
click at [292, 263] on textarea at bounding box center [357, 280] width 332 height 49
paste textarea "Please refer to the attached link"
type textarea "Please refer to the attached link"
click at [308, 351] on textarea at bounding box center [357, 362] width 332 height 49
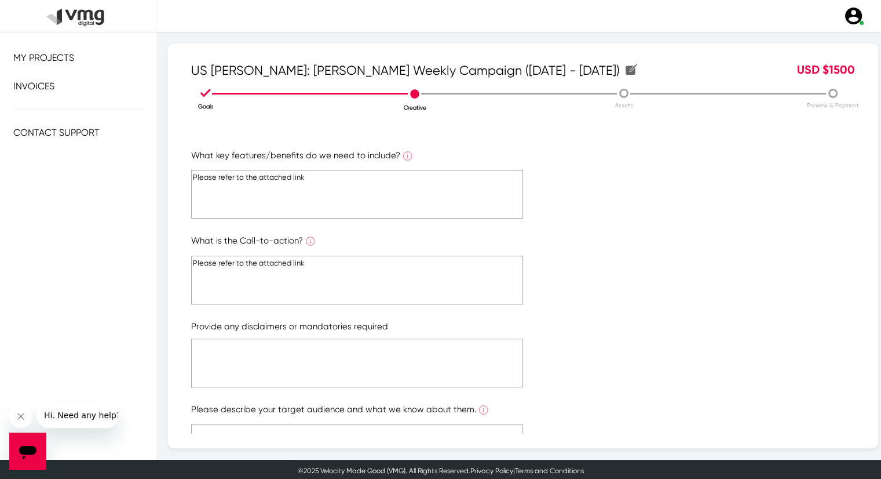
paste textarea "Please refer to the attached link"
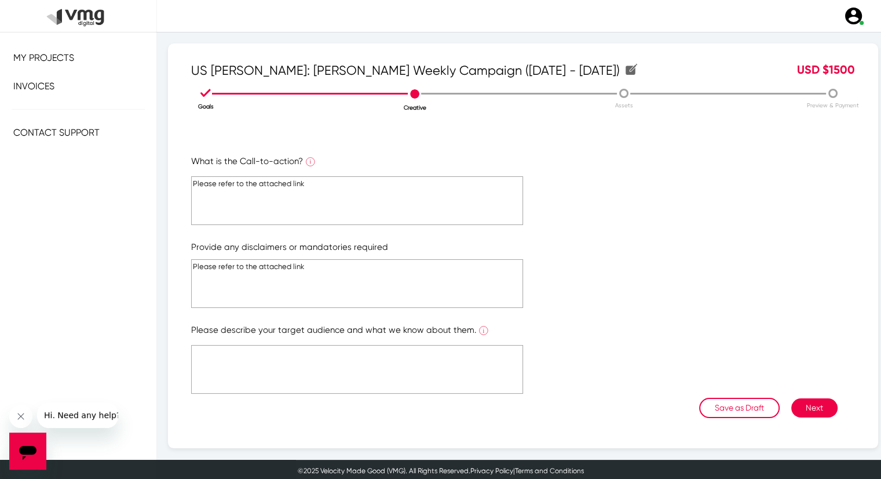
type textarea "Please refer to the attached link"
click at [313, 353] on textarea at bounding box center [357, 369] width 332 height 49
paste textarea "Please refer to the attached link"
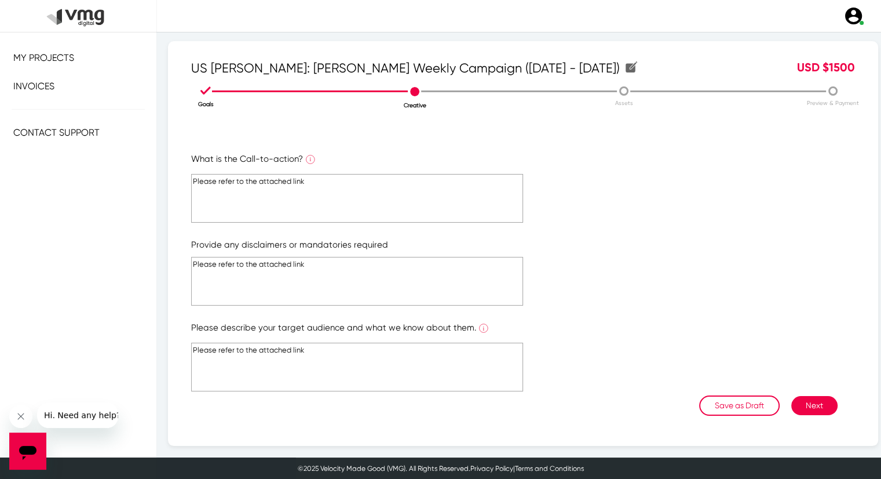
scroll to position [2, 0]
type textarea "Please refer to the attached link"
click at [800, 403] on button "Next" at bounding box center [815, 405] width 46 height 19
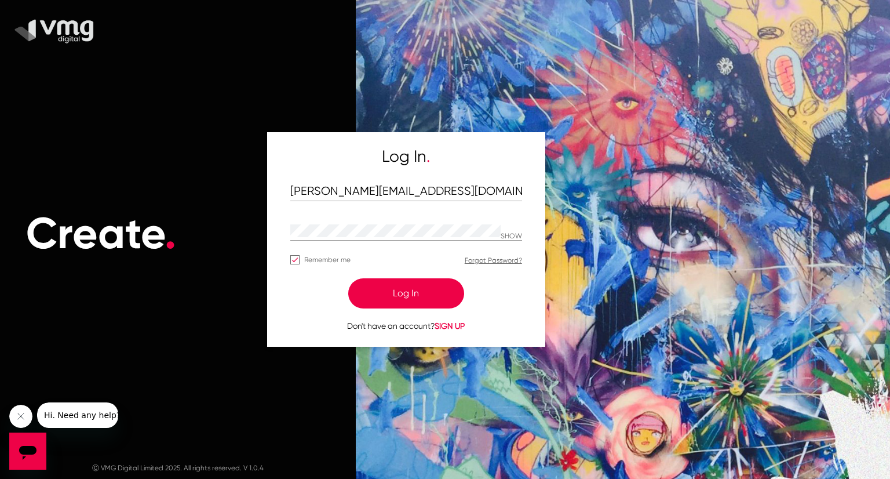
click at [413, 282] on button "Log In" at bounding box center [406, 293] width 116 height 30
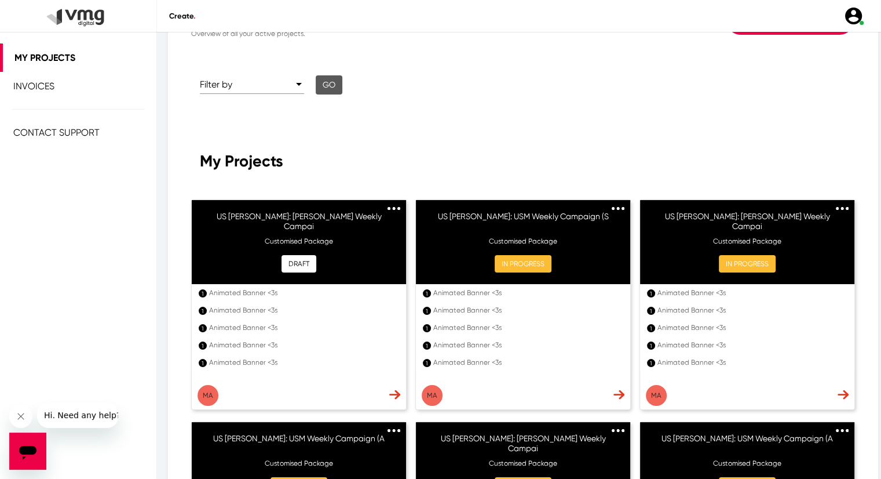
scroll to position [58, 0]
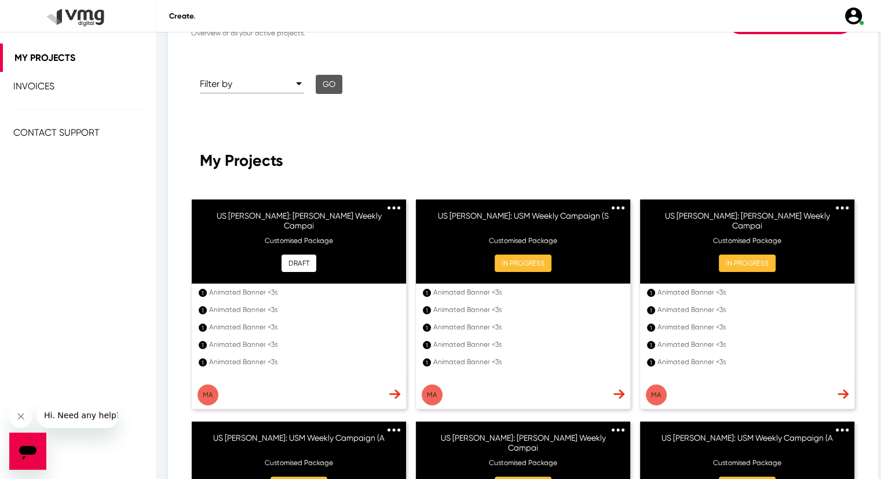
click at [393, 393] on img at bounding box center [394, 394] width 11 height 10
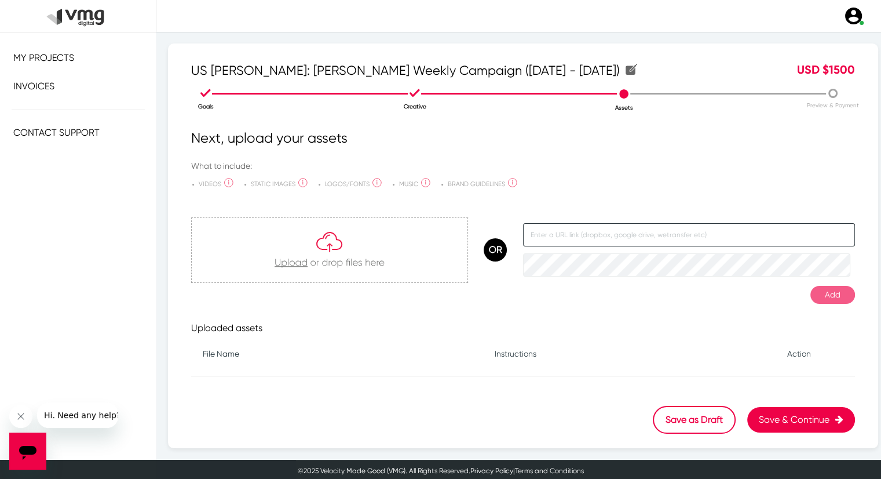
click at [540, 236] on input "text" at bounding box center [689, 234] width 332 height 23
paste input "https://docs.google.com/document/d/1gGJ1t7O_GjjusEgSB6uYs8978DQX4bvoMP81AgyQGUY…"
type input "https://docs.google.com/document/d/1gGJ1t7O_GjjusEgSB6uYs8978DQX4bvoMP81AgyQGUY…"
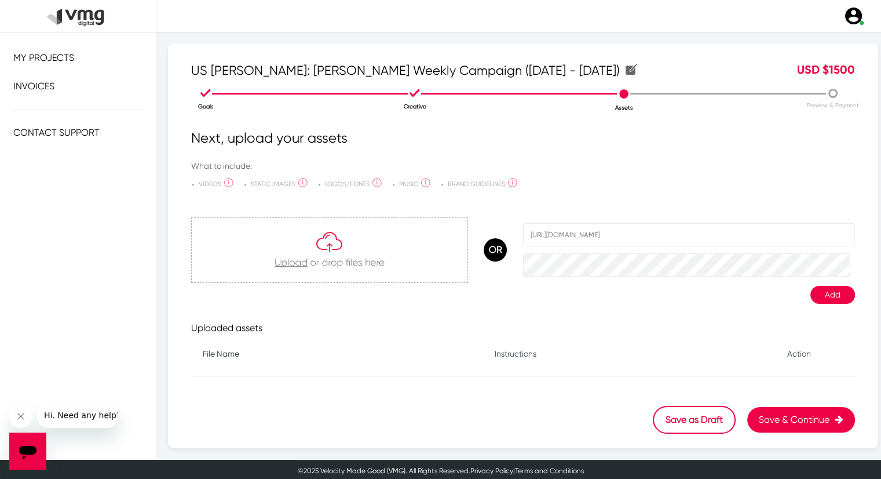
click at [831, 290] on button "Add" at bounding box center [833, 295] width 45 height 18
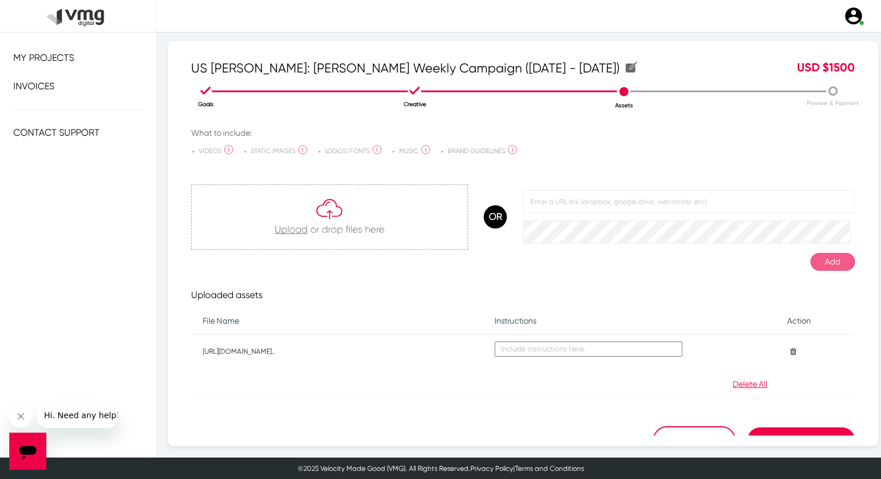
scroll to position [48, 0]
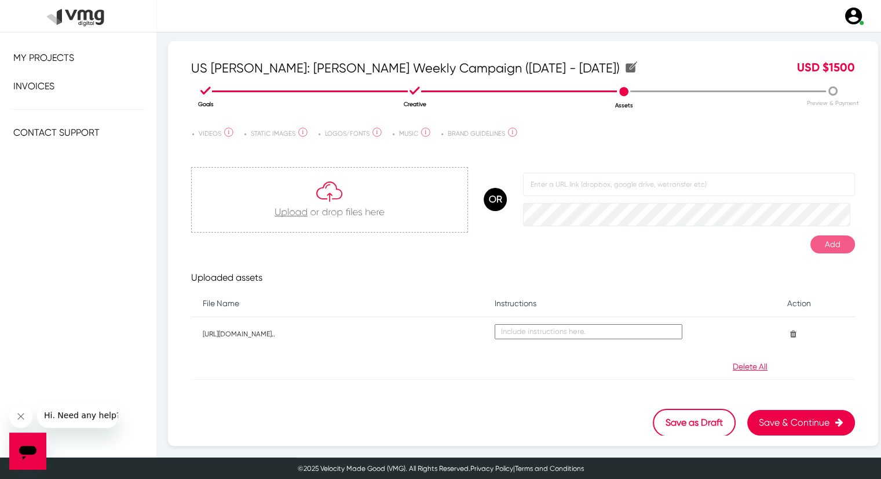
click at [787, 330] on icon at bounding box center [791, 334] width 9 height 8
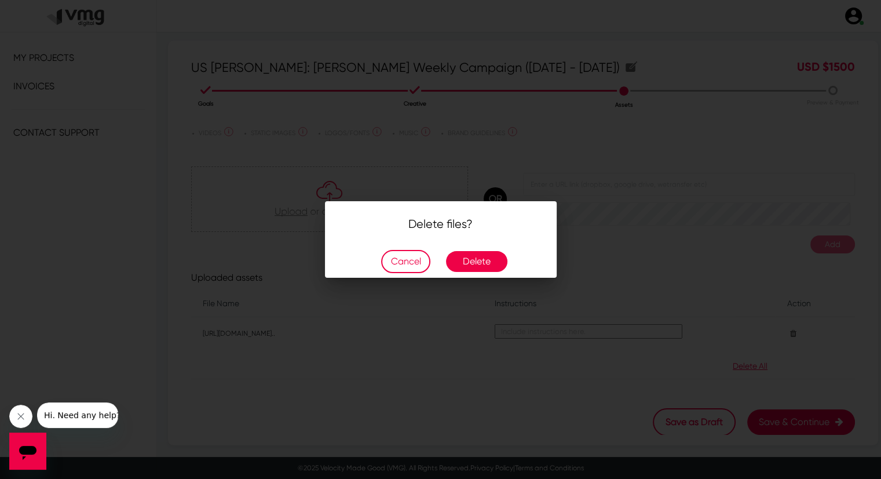
scroll to position [0, 0]
click at [484, 257] on button "Delete" at bounding box center [476, 261] width 61 height 21
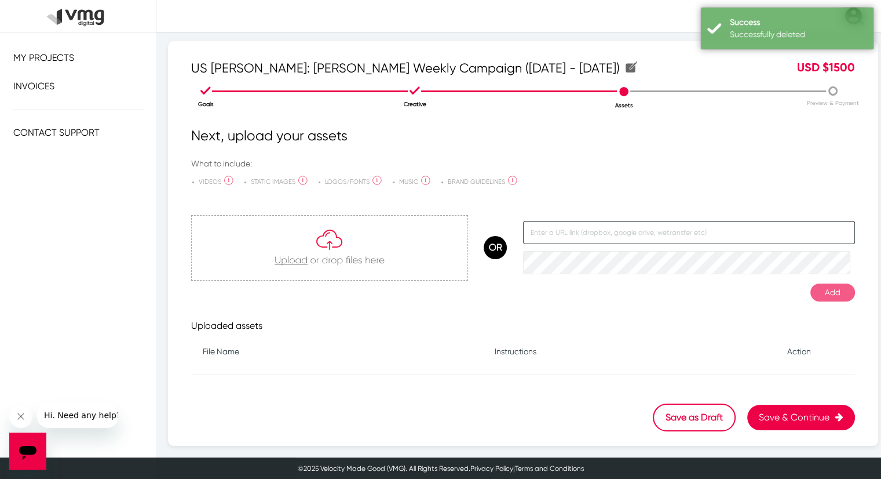
click at [593, 235] on input "text" at bounding box center [689, 232] width 332 height 23
paste input "https://docs.google.com/document/d/1gGJ1t7O_GjjusEgSB6uYs8978DQX4bvoMP81AgyQGUY…"
type input "https://docs.google.com/document/d/1gGJ1t7O_GjjusEgSB6uYs8978DQX4bvoMP81AgyQGUY…"
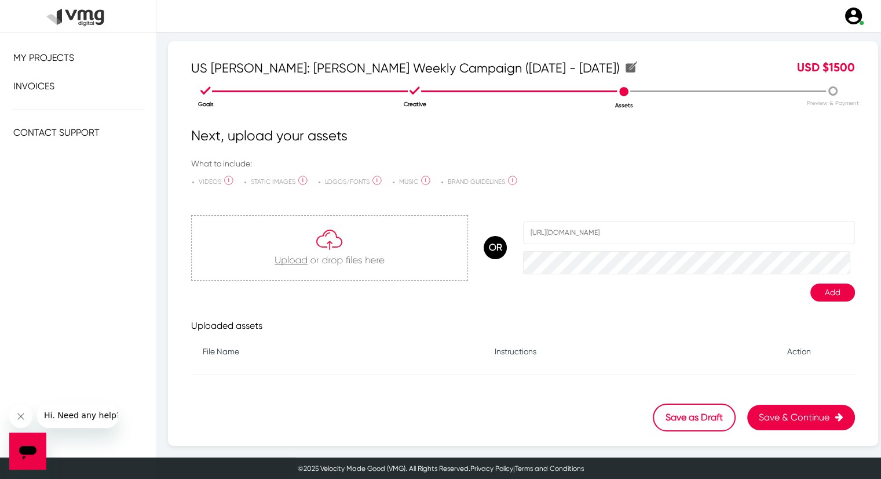
click at [815, 292] on button "Add" at bounding box center [833, 292] width 45 height 18
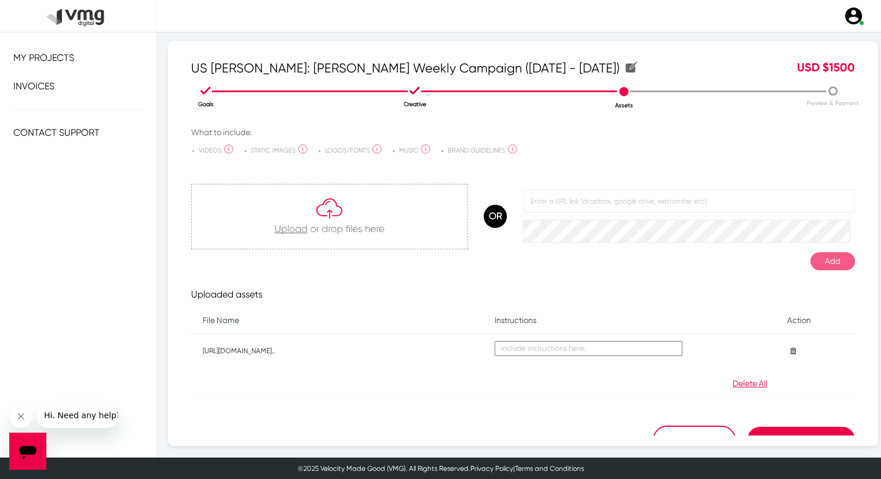
scroll to position [48, 0]
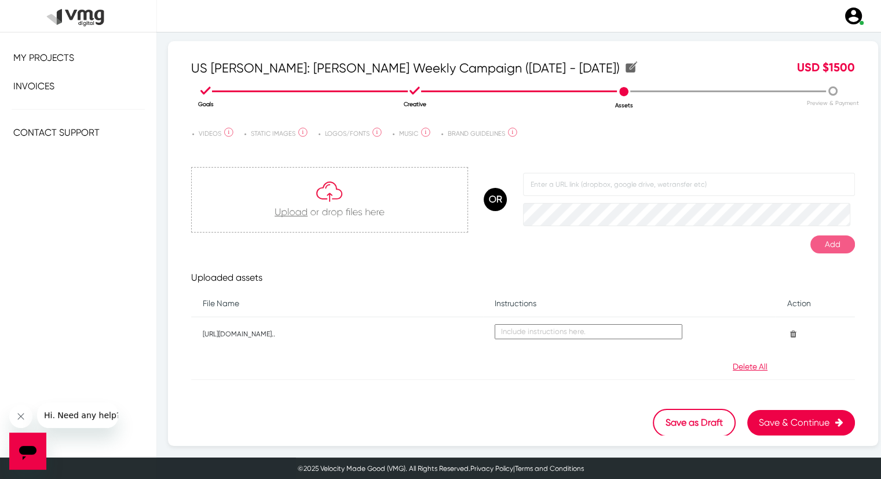
click at [776, 413] on button "Save & Continue" at bounding box center [802, 422] width 108 height 25
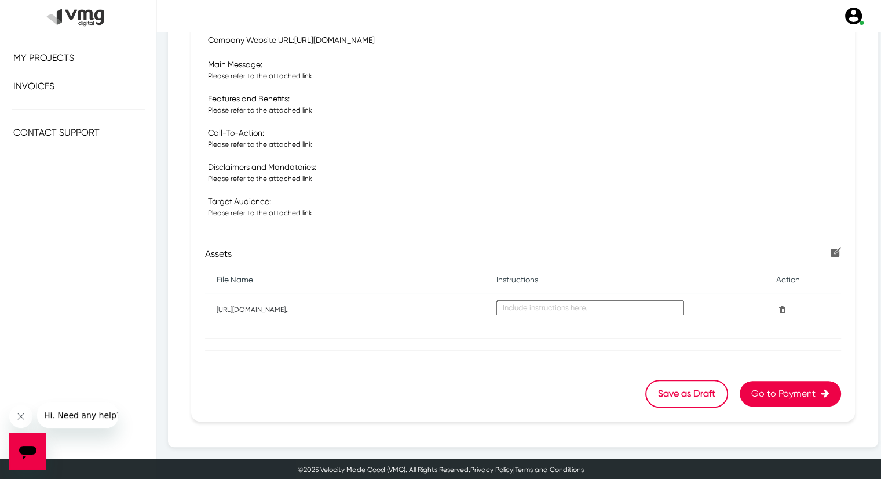
scroll to position [341, 0]
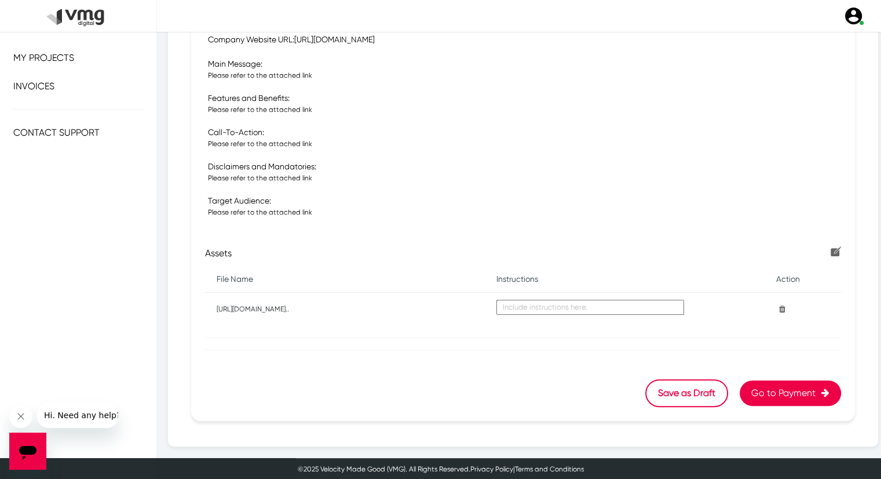
click at [790, 388] on button "Go to Payment" at bounding box center [790, 392] width 101 height 25
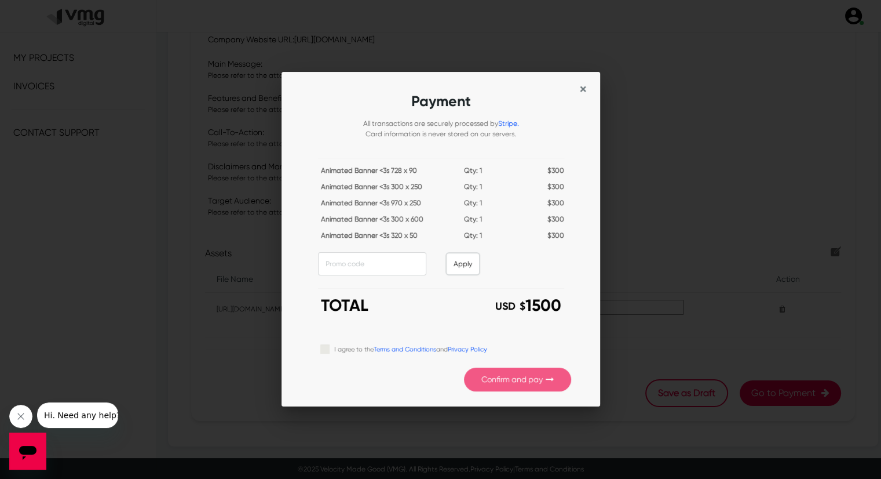
scroll to position [0, 0]
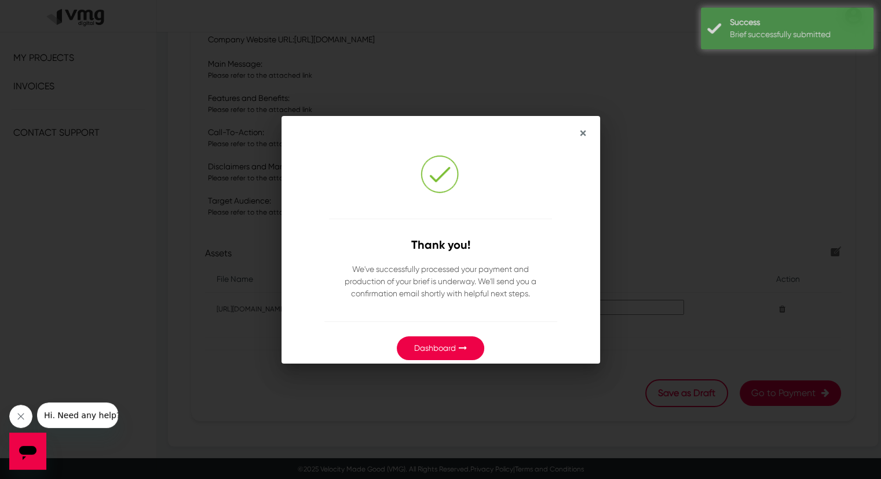
click at [454, 341] on button "Dashboard" at bounding box center [441, 348] width 88 height 24
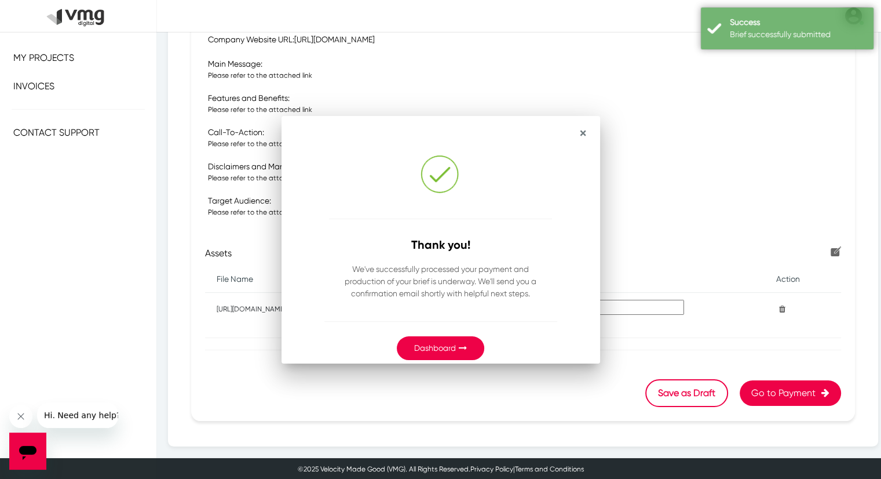
scroll to position [341, 0]
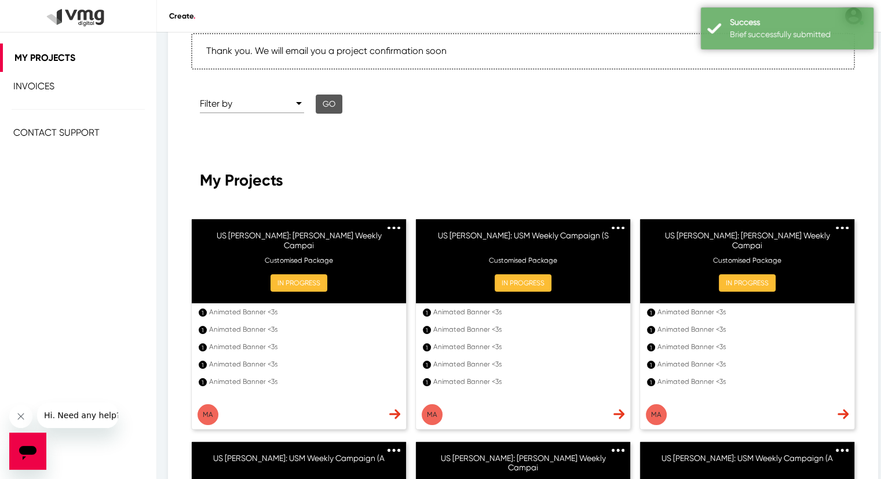
scroll to position [232, 0]
